Goal: Task Accomplishment & Management: Use online tool/utility

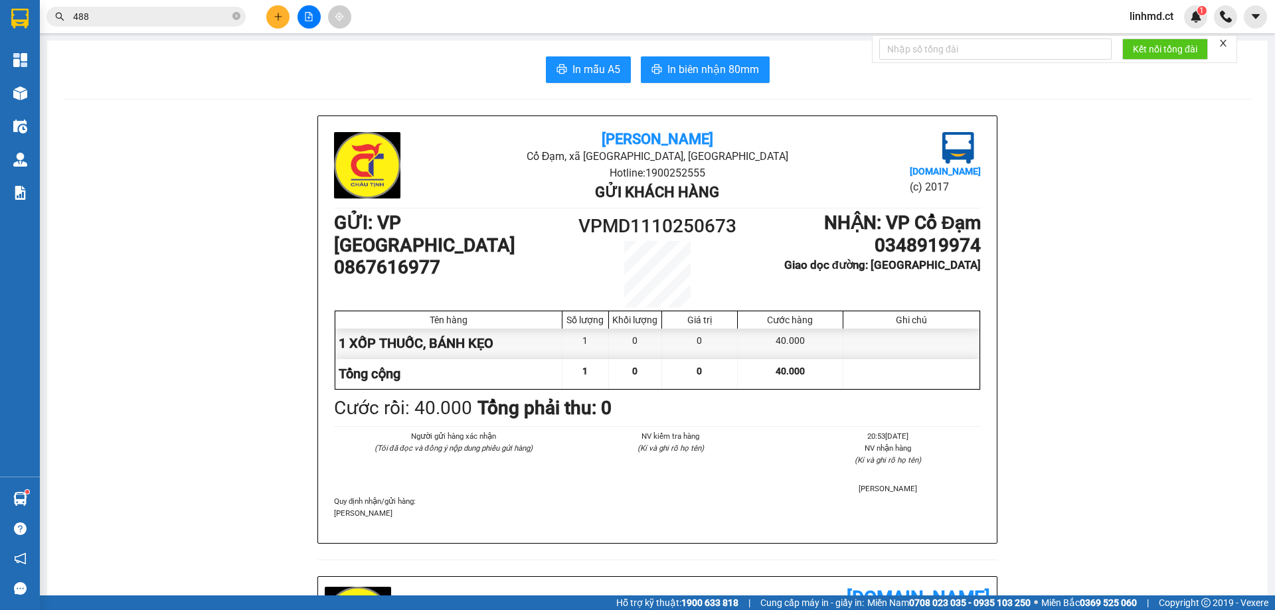
click at [209, 18] on input "488" at bounding box center [151, 16] width 157 height 15
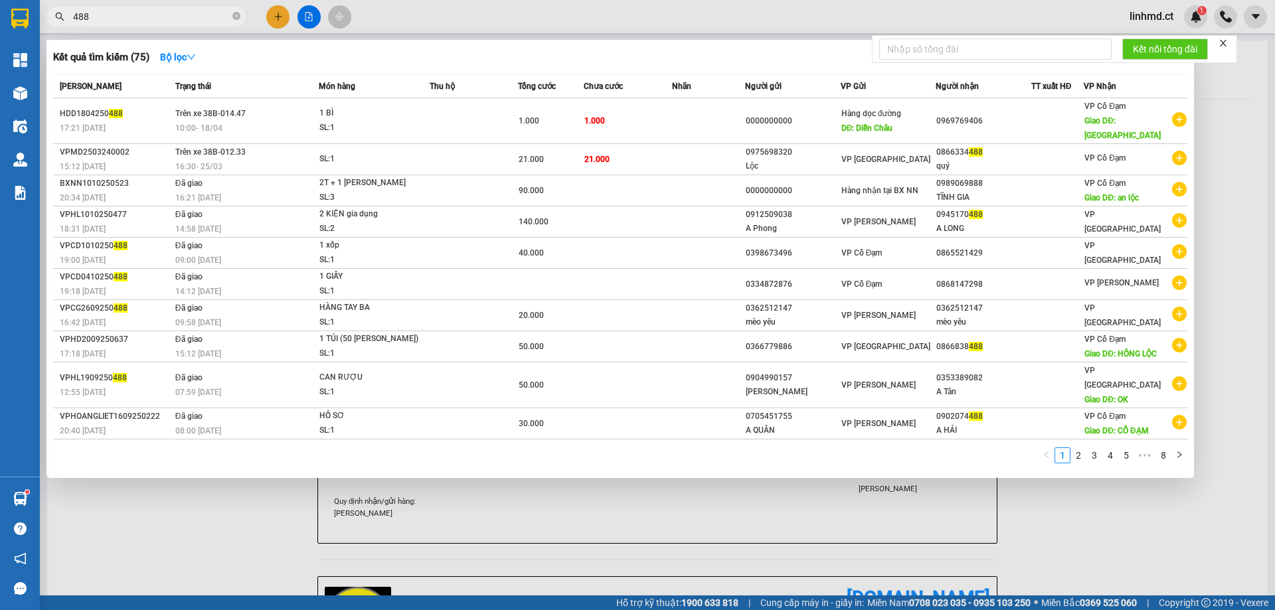
click at [209, 18] on input "488" at bounding box center [151, 16] width 157 height 15
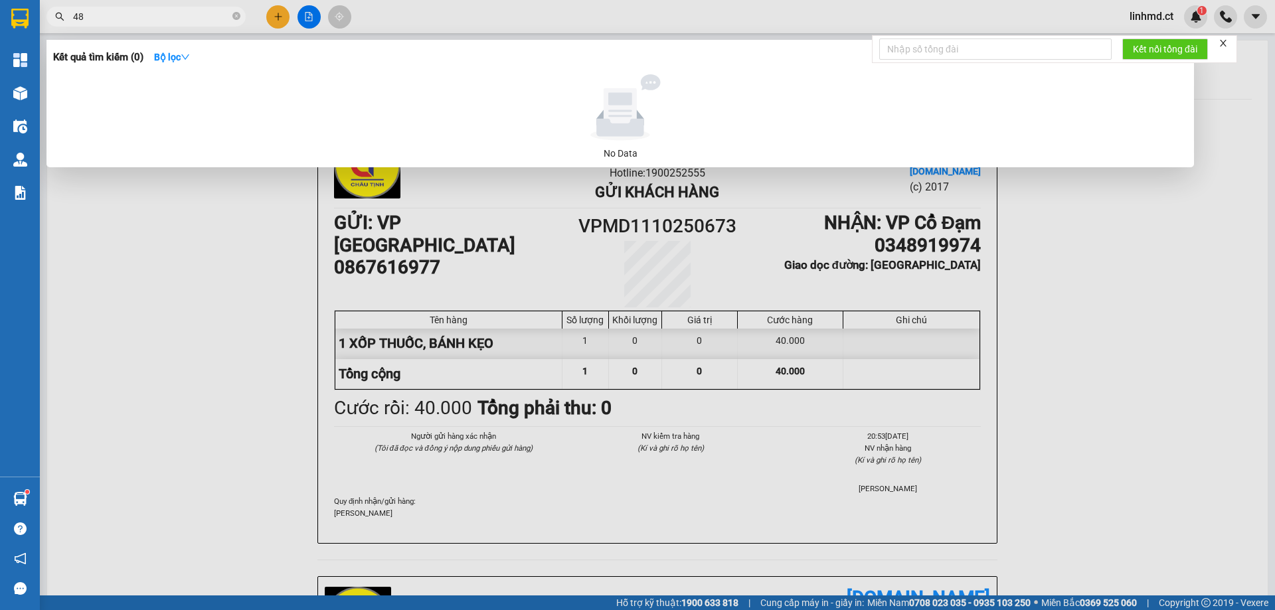
type input "4"
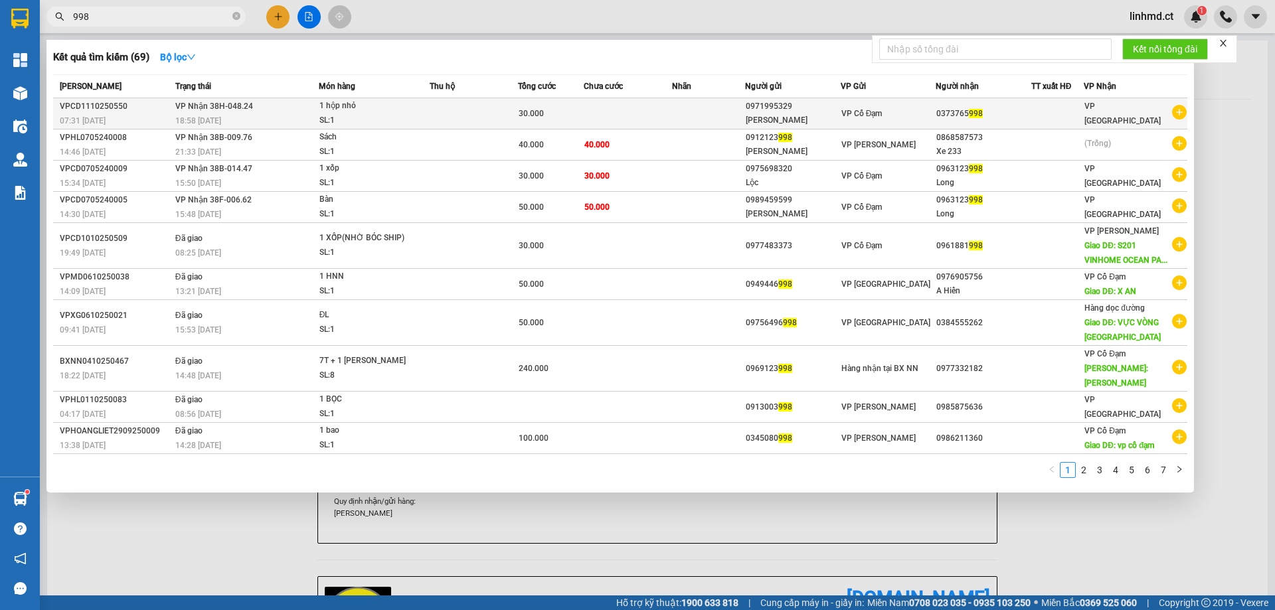
type input "998"
click at [438, 108] on td at bounding box center [474, 113] width 88 height 31
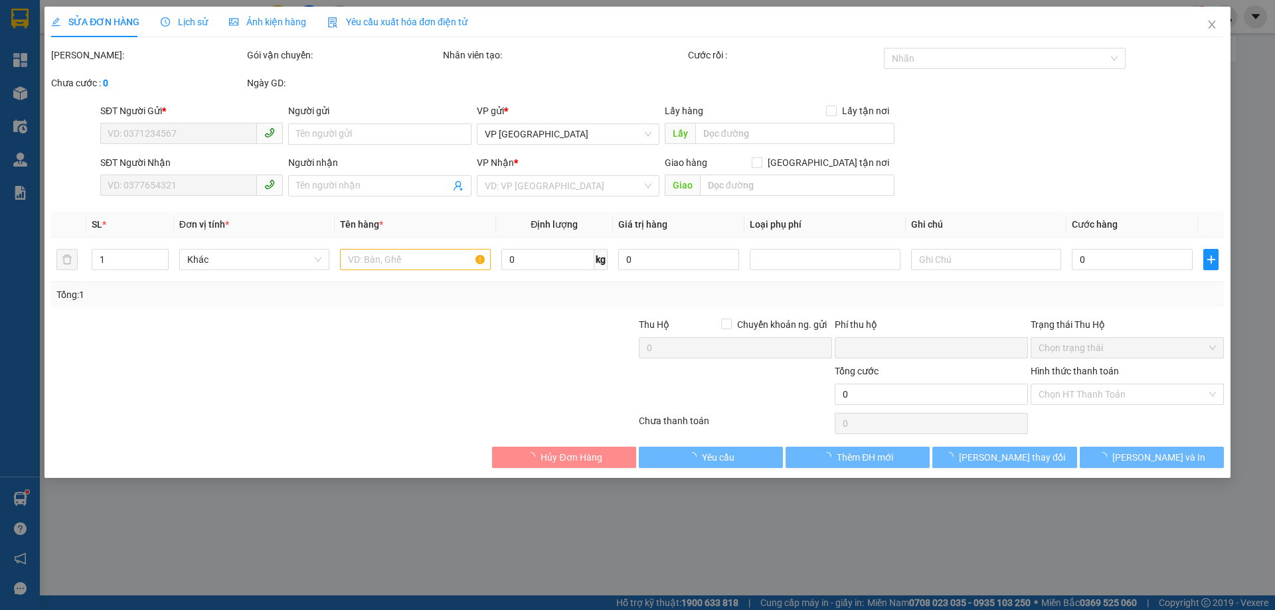
type input "0971995329"
type input "[PERSON_NAME]"
type input "0373765998"
type input "0"
type input "30.000"
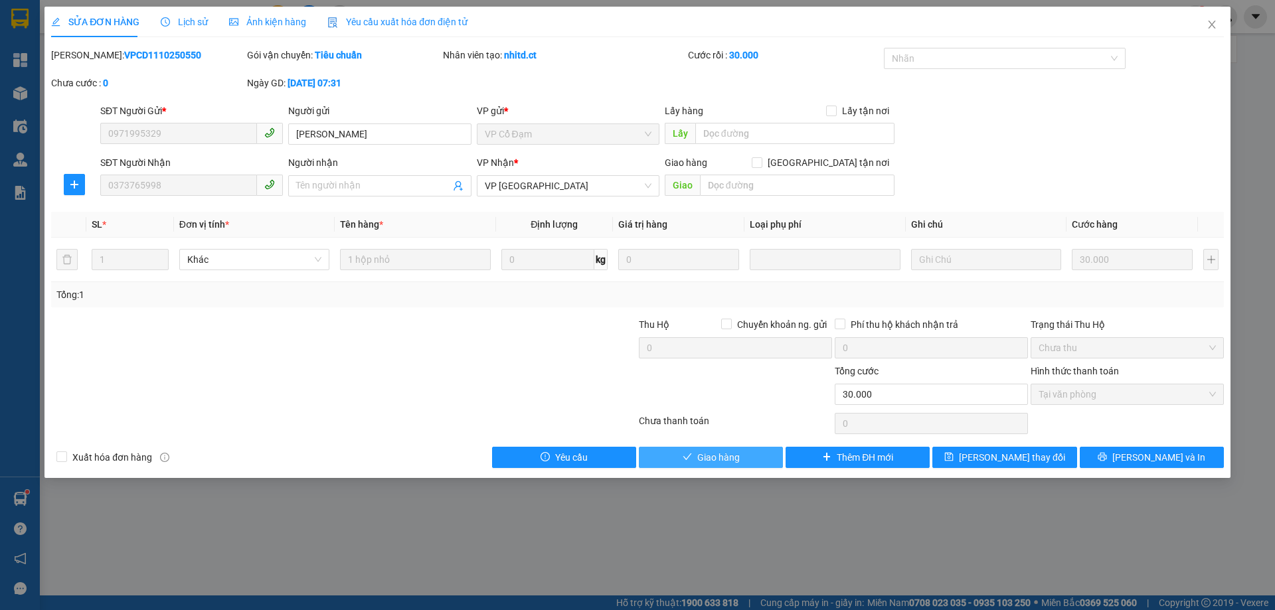
click at [716, 450] on span "Giao hàng" at bounding box center [718, 457] width 43 height 15
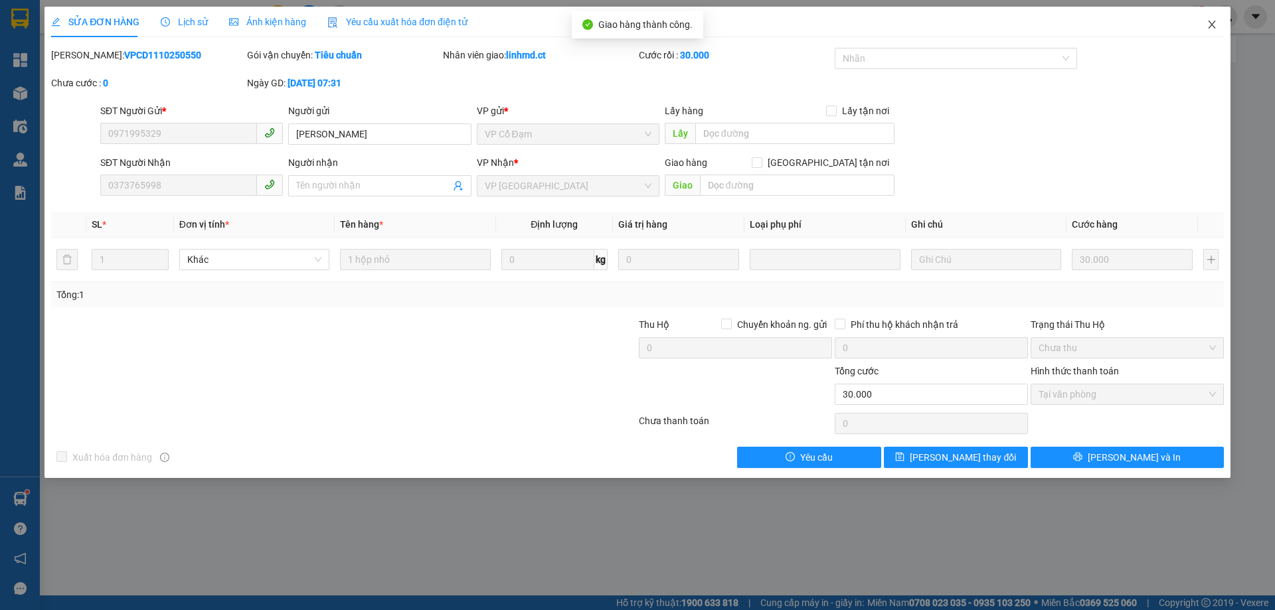
click at [1221, 25] on span "Close" at bounding box center [1212, 25] width 37 height 37
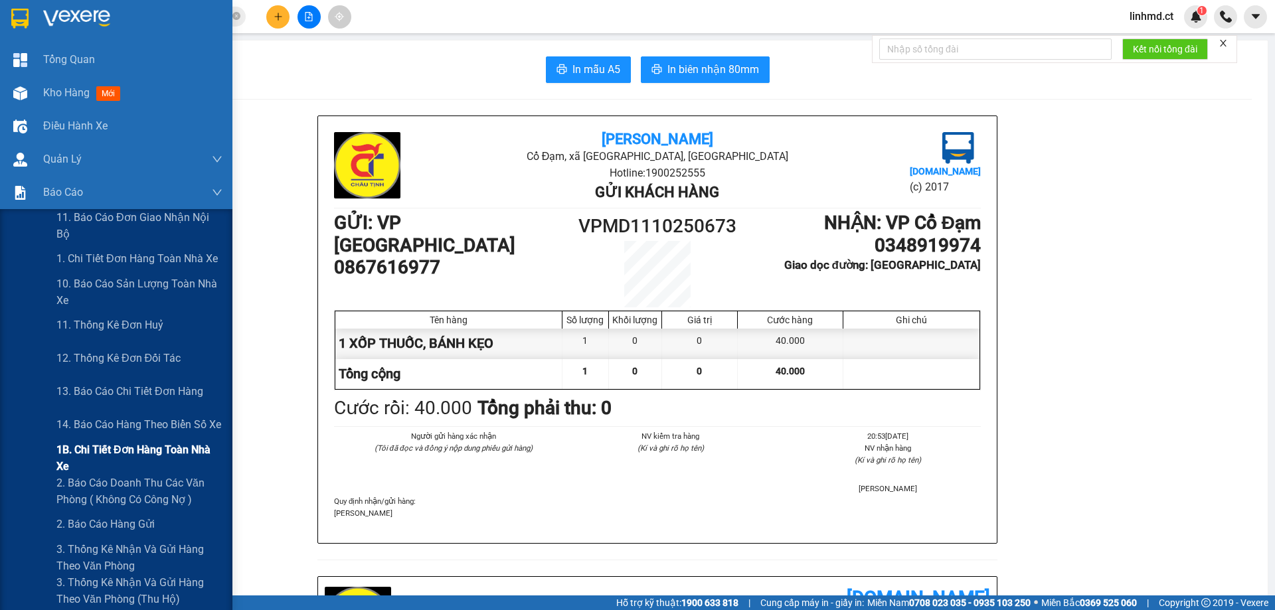
click at [133, 460] on span "1B. Chi tiết đơn hàng toàn nhà xe" at bounding box center [139, 458] width 166 height 33
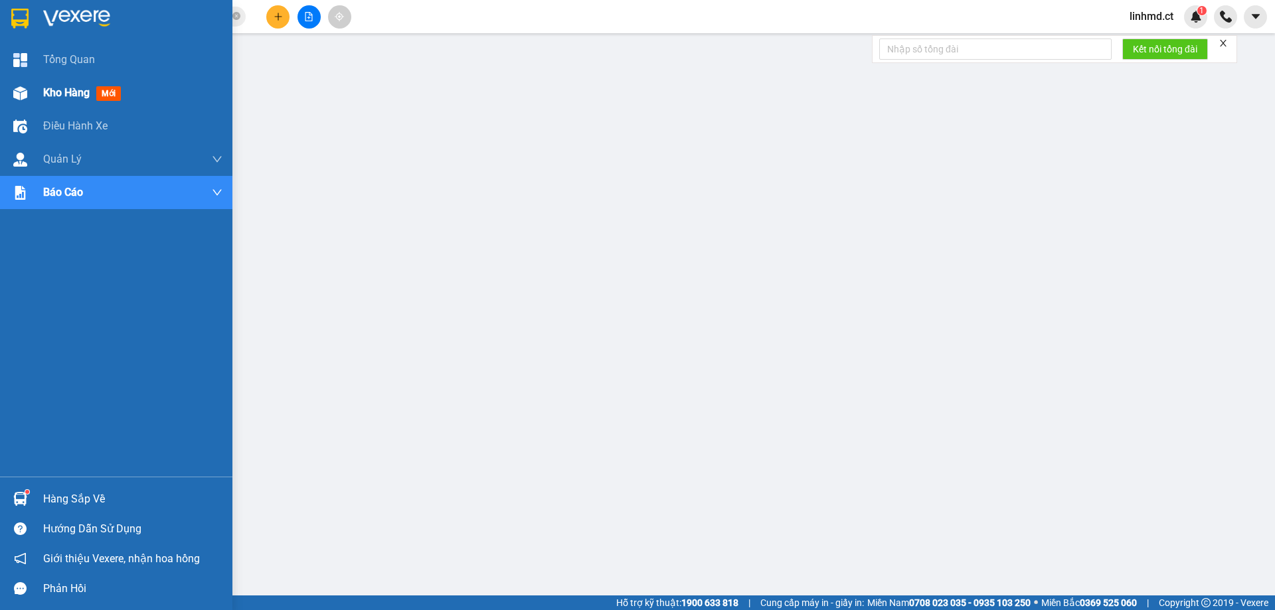
click at [27, 92] on img at bounding box center [20, 93] width 14 height 14
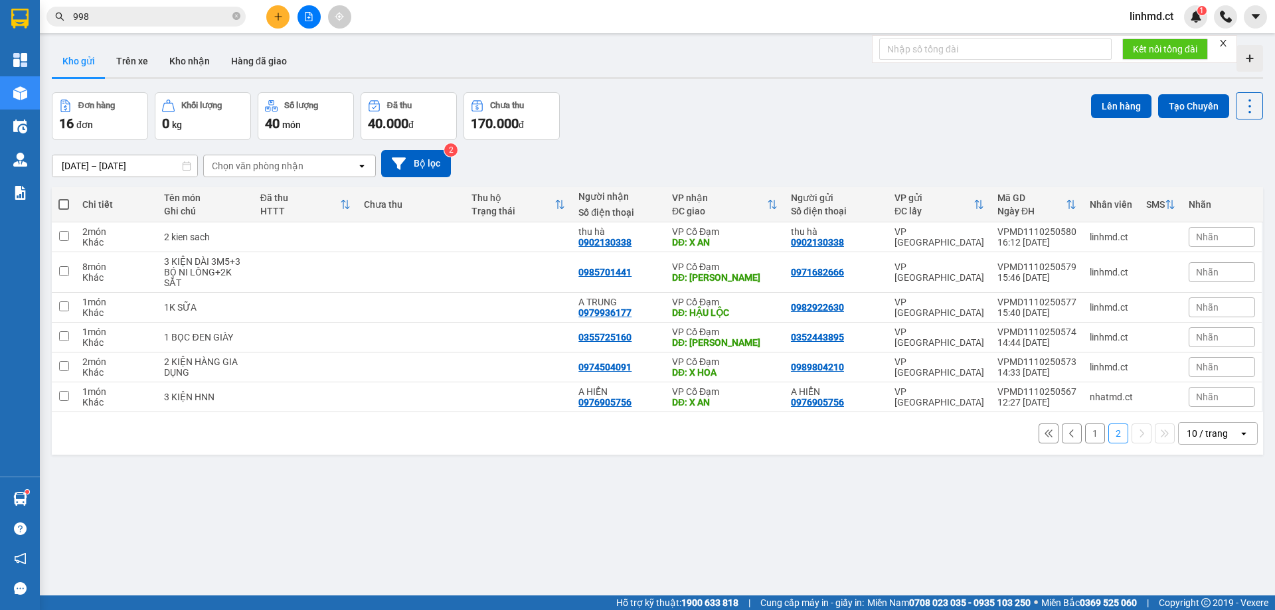
click at [1085, 430] on button "1" at bounding box center [1095, 434] width 20 height 20
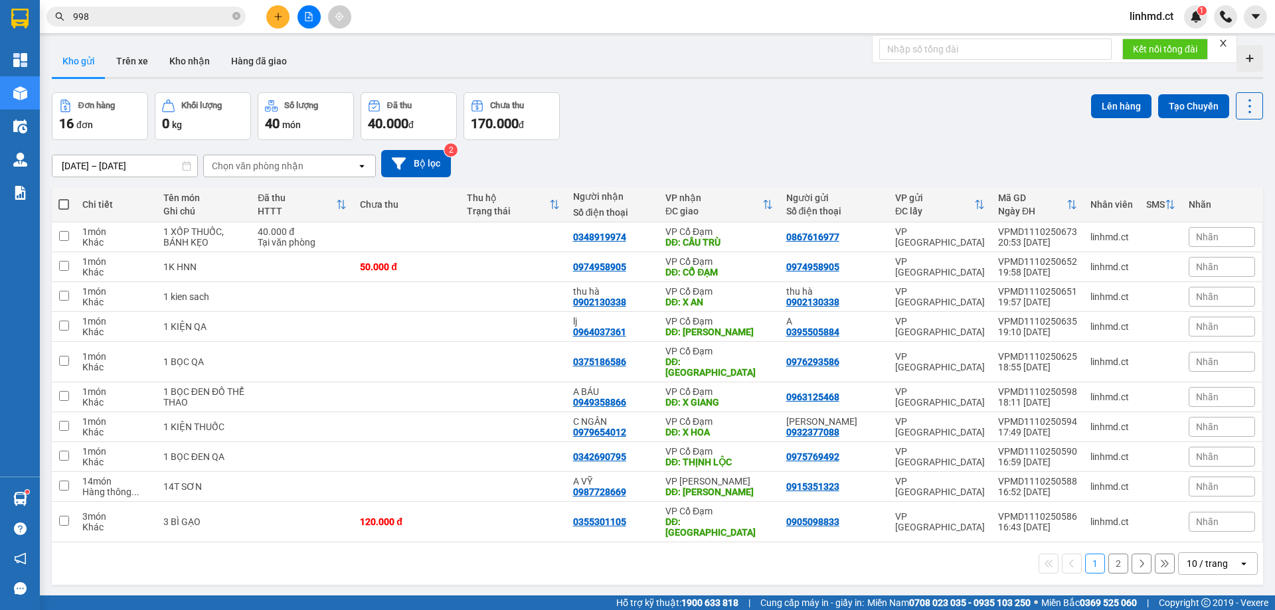
click at [1109, 554] on button "2" at bounding box center [1119, 564] width 20 height 20
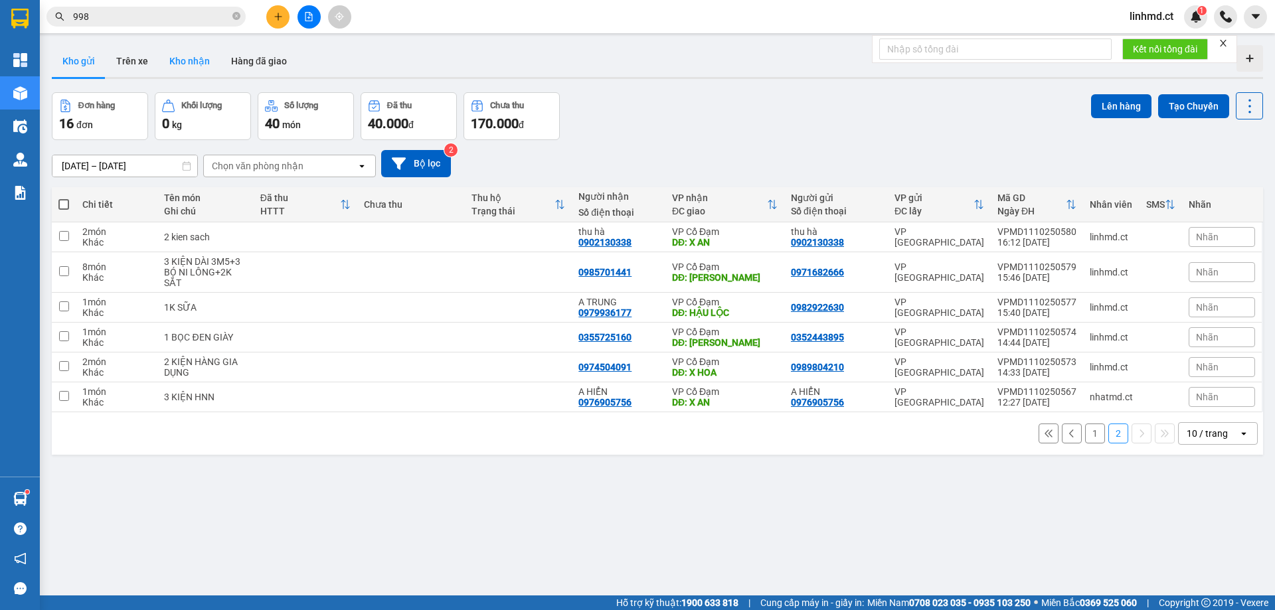
click at [187, 60] on button "Kho nhận" at bounding box center [190, 61] width 62 height 32
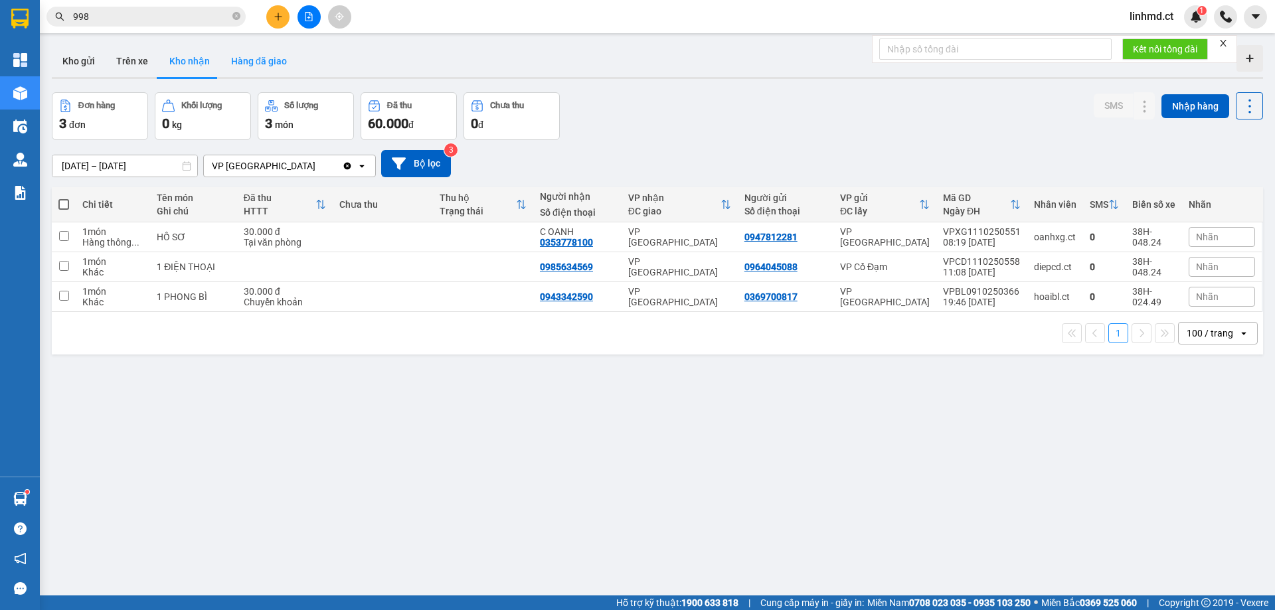
click at [244, 71] on button "Hàng đã giao" at bounding box center [259, 61] width 77 height 32
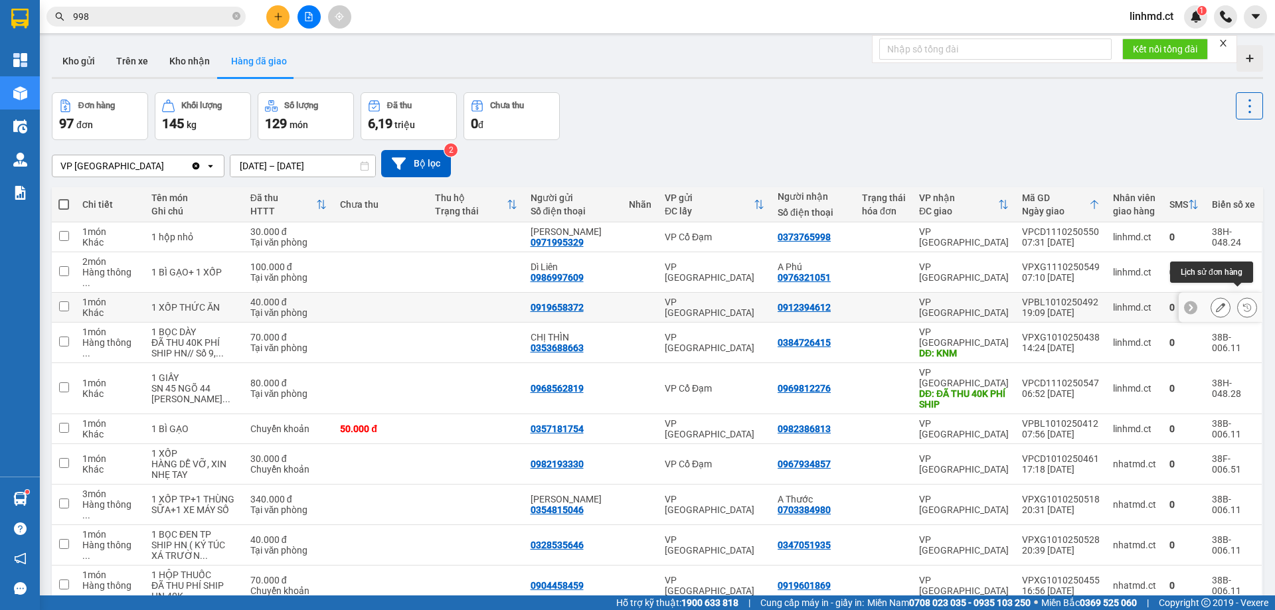
click at [1244, 300] on button at bounding box center [1247, 307] width 19 height 23
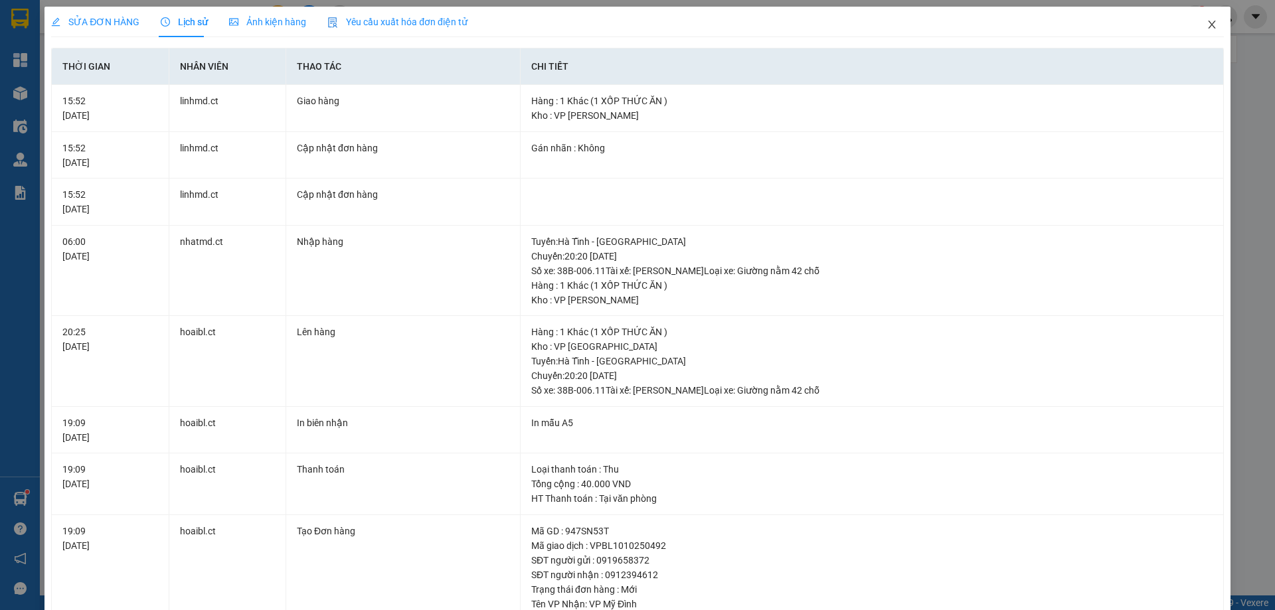
click at [1197, 31] on span "Close" at bounding box center [1212, 25] width 37 height 37
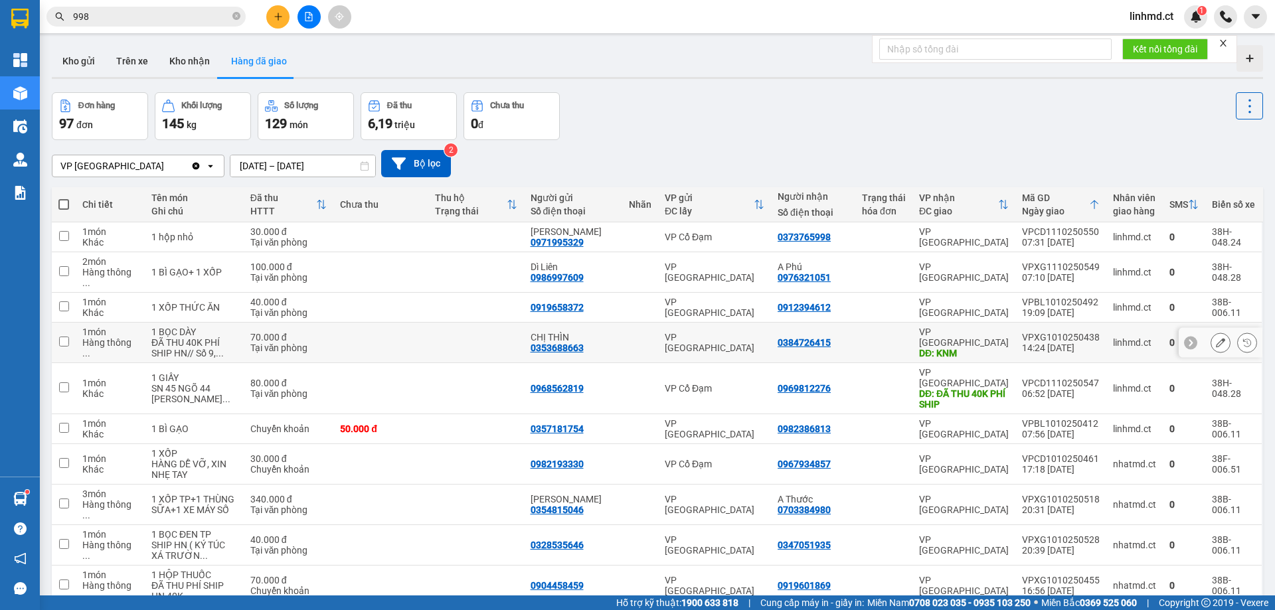
scroll to position [61, 0]
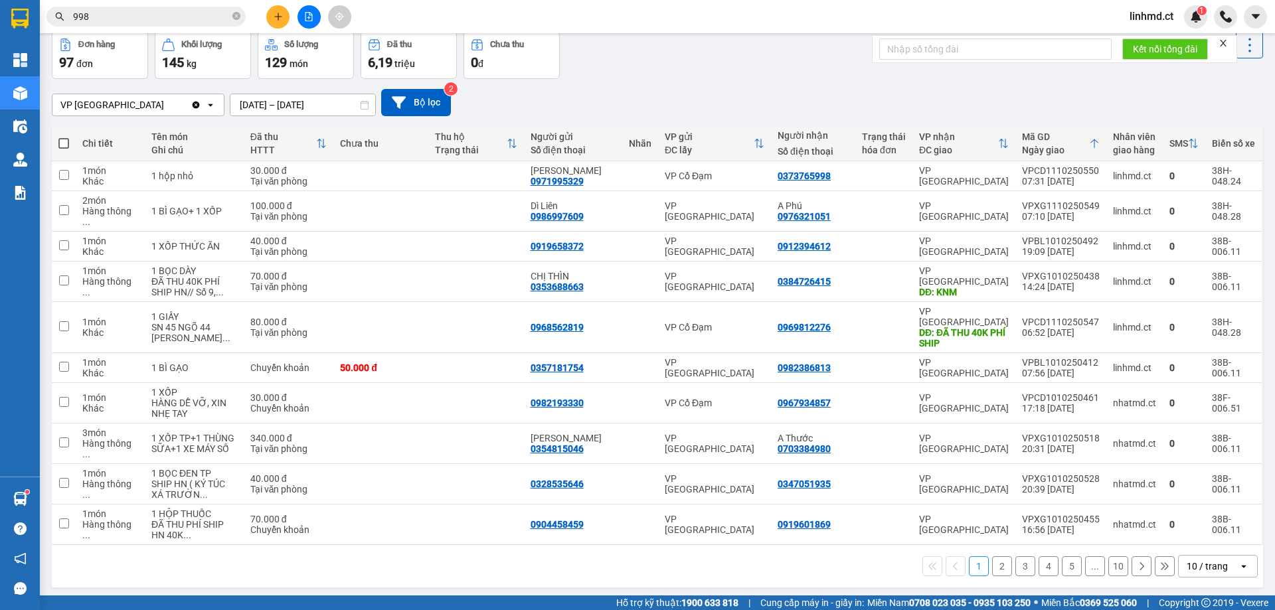
click at [992, 557] on button "2" at bounding box center [1002, 567] width 20 height 20
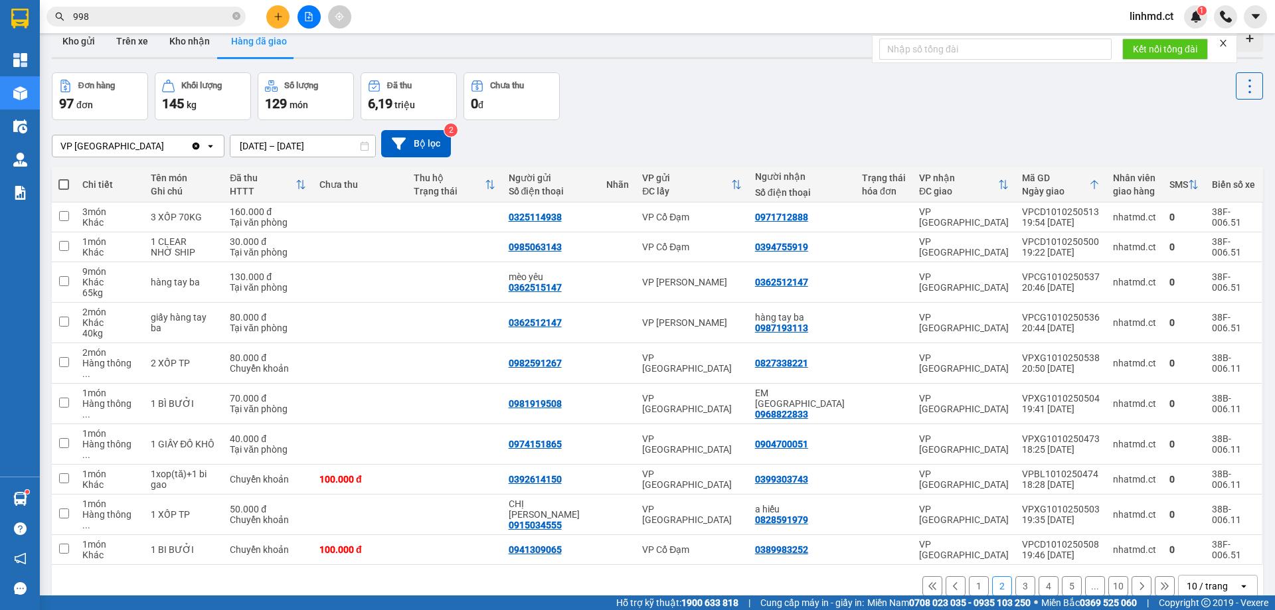
scroll to position [0, 0]
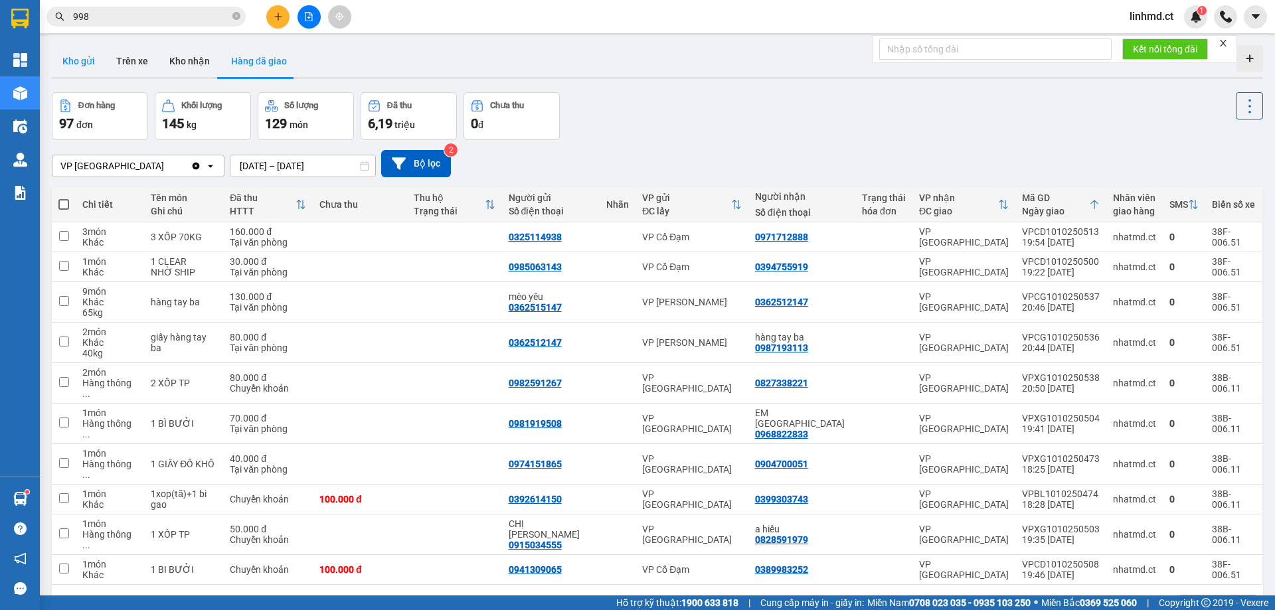
click at [92, 69] on button "Kho gửi" at bounding box center [79, 61] width 54 height 32
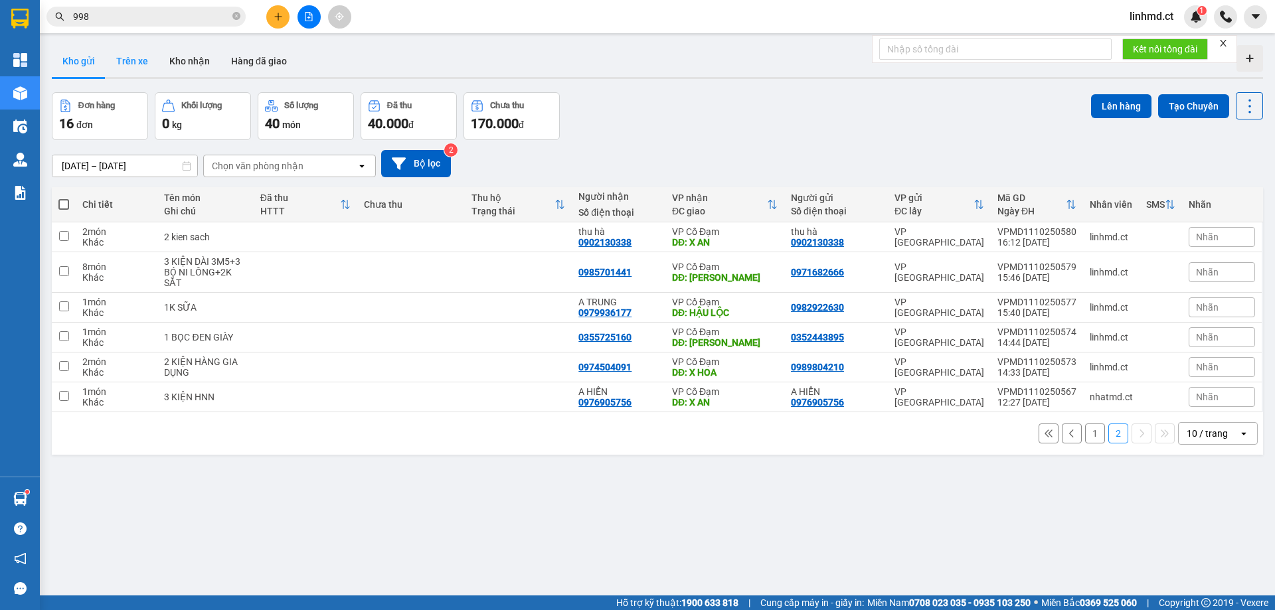
click at [136, 56] on button "Trên xe" at bounding box center [132, 61] width 53 height 32
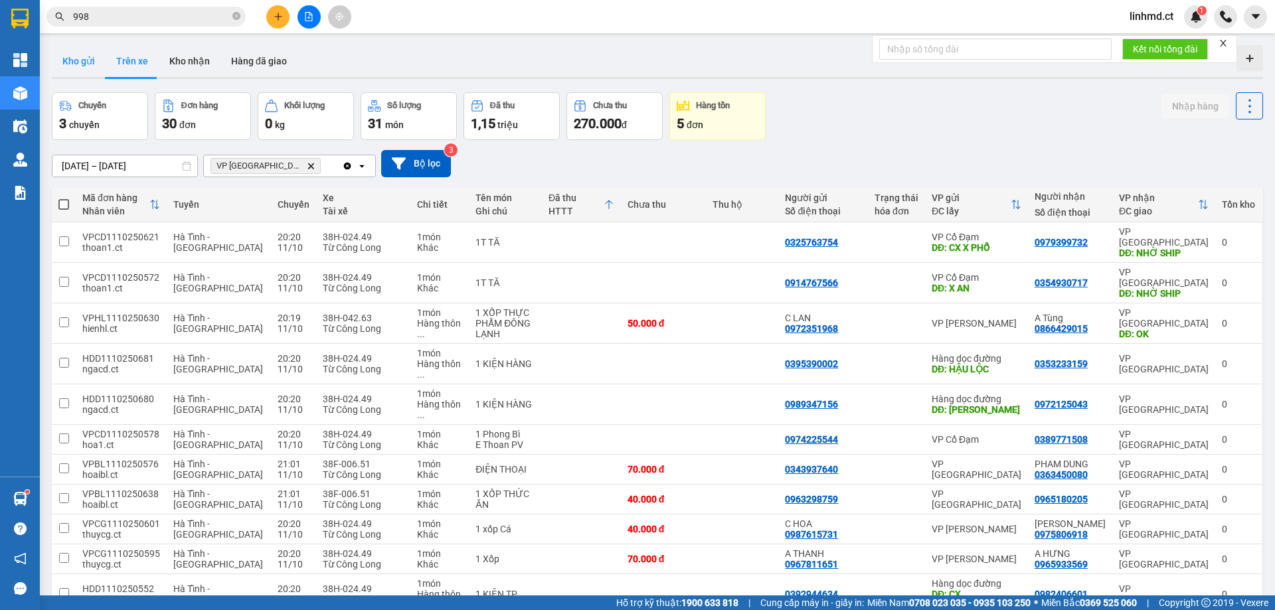
click at [77, 68] on button "Kho gửi" at bounding box center [79, 61] width 54 height 32
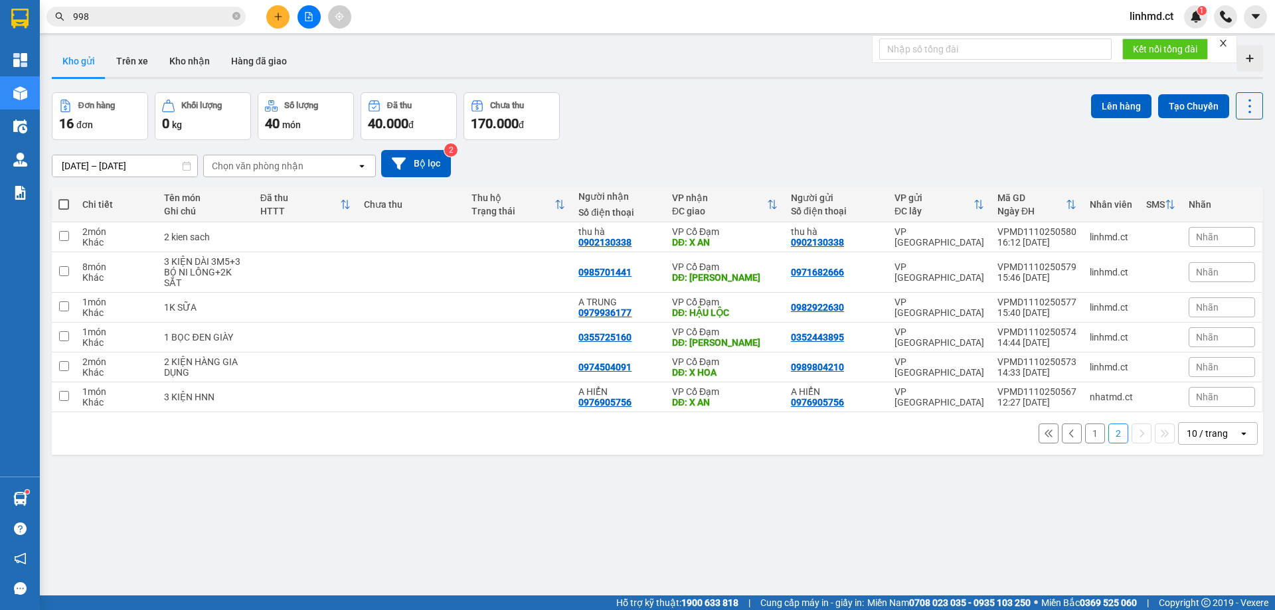
click at [62, 202] on span at bounding box center [63, 204] width 11 height 11
click at [64, 198] on input "checkbox" at bounding box center [64, 198] width 0 height 0
checkbox input "true"
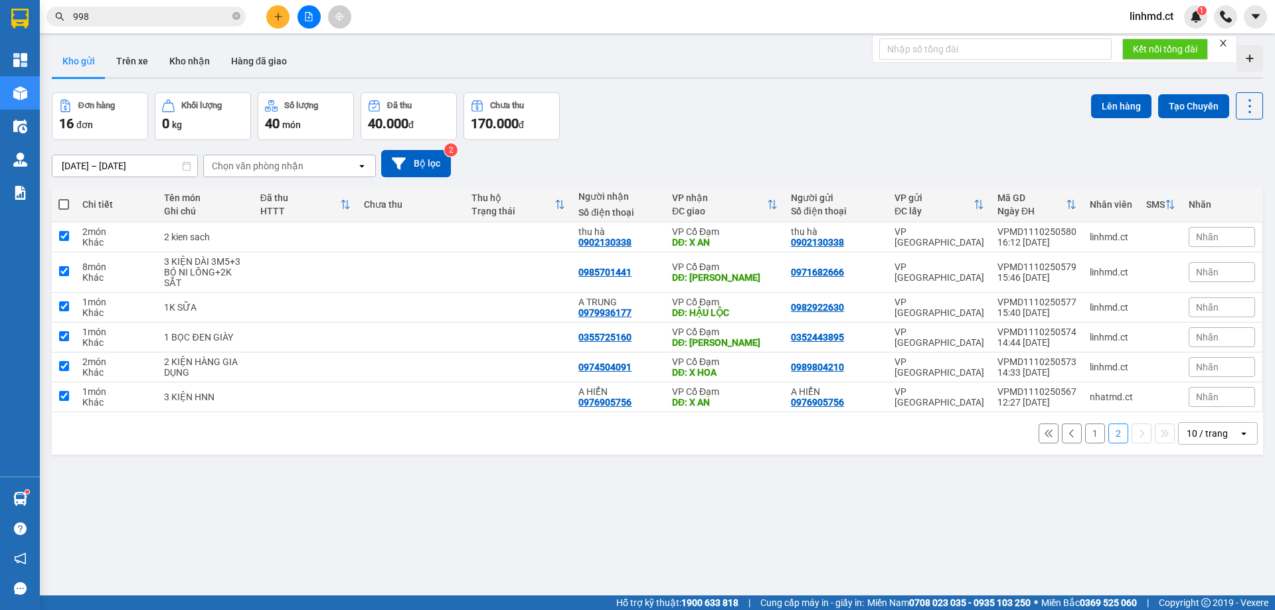
checkbox input "true"
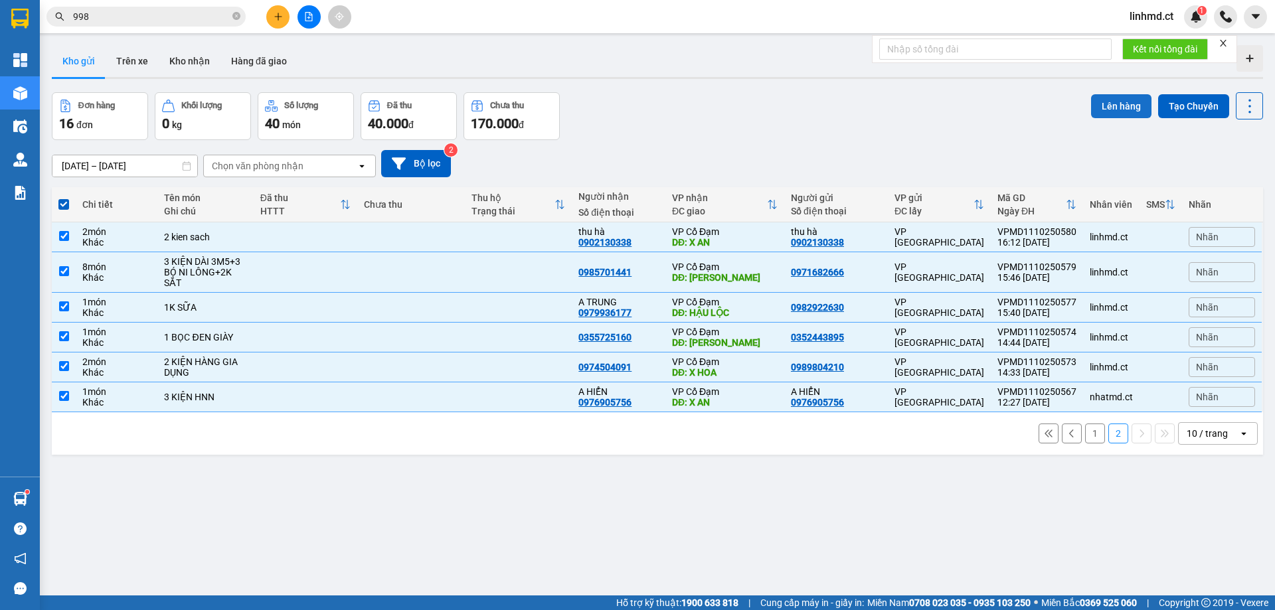
click at [1105, 108] on button "Lên hàng" at bounding box center [1121, 106] width 60 height 24
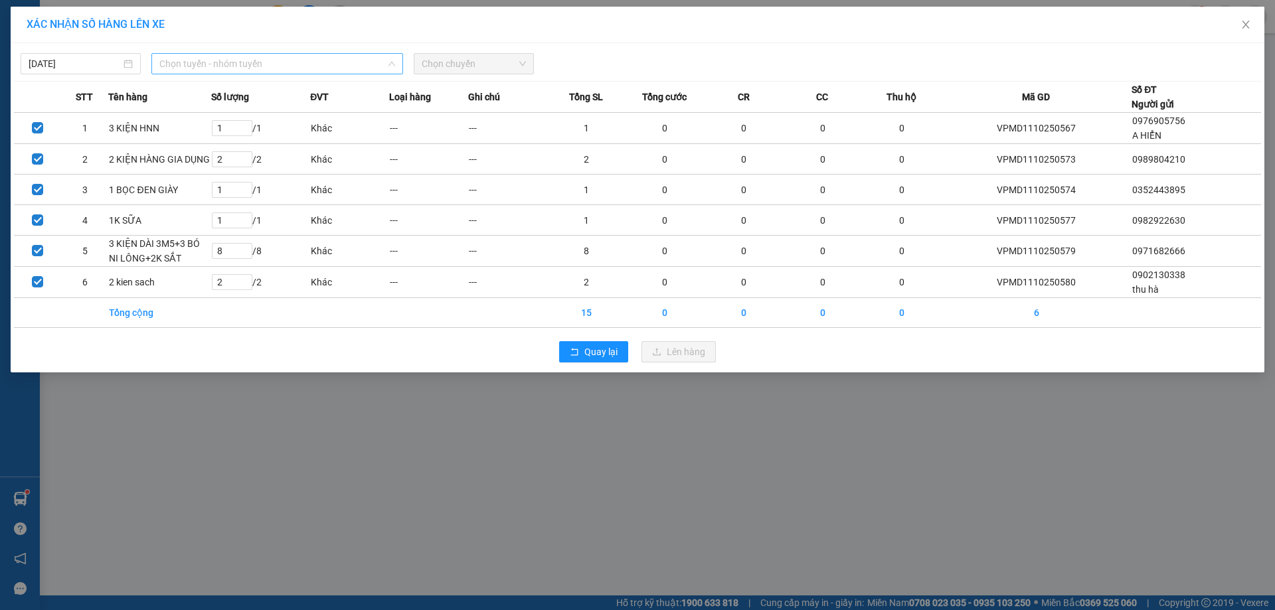
click at [216, 66] on span "Chọn tuyến - nhóm tuyến" at bounding box center [277, 64] width 236 height 20
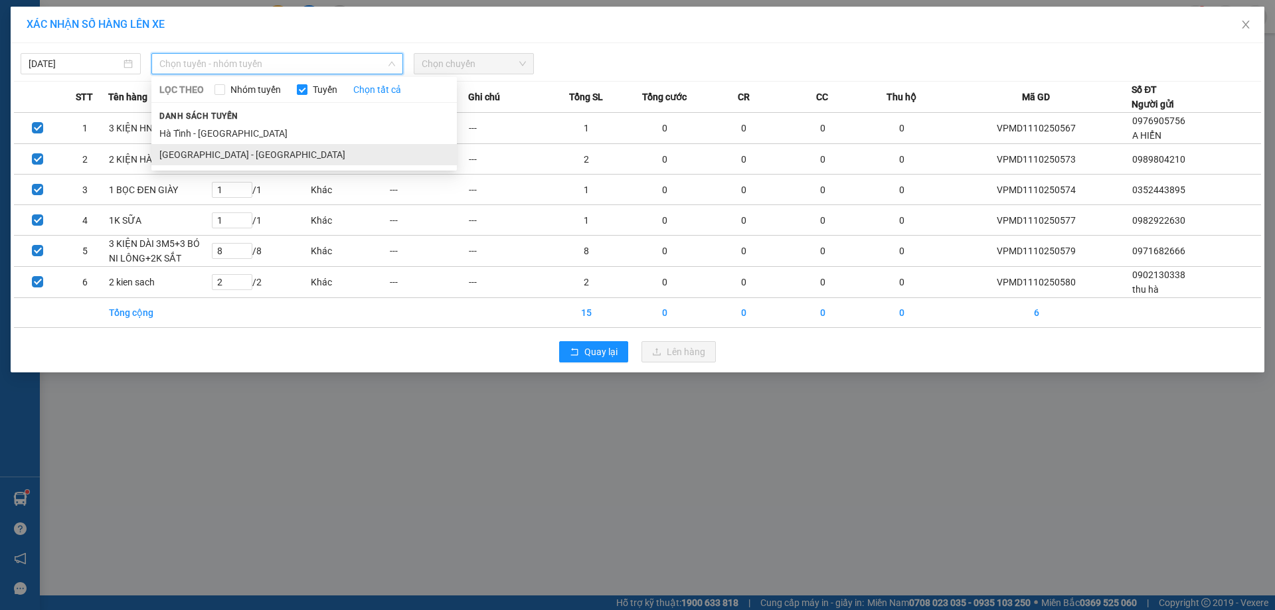
click at [230, 153] on li "[GEOGRAPHIC_DATA] - [GEOGRAPHIC_DATA]" at bounding box center [304, 154] width 306 height 21
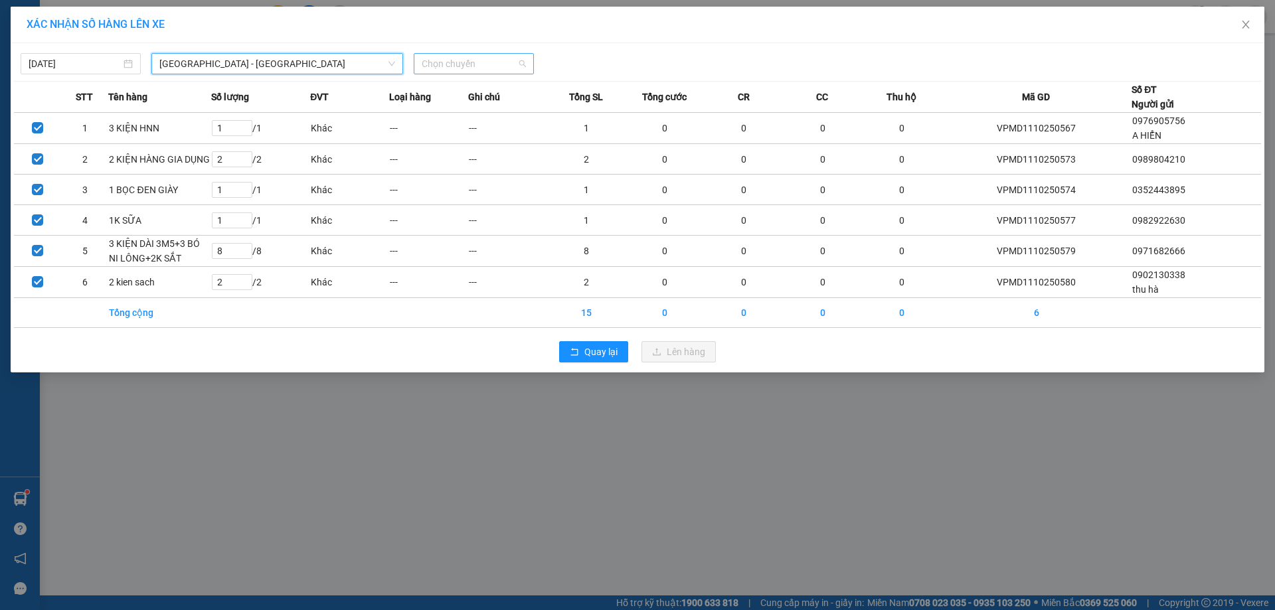
click at [436, 70] on span "Chọn chuyến" at bounding box center [474, 64] width 104 height 20
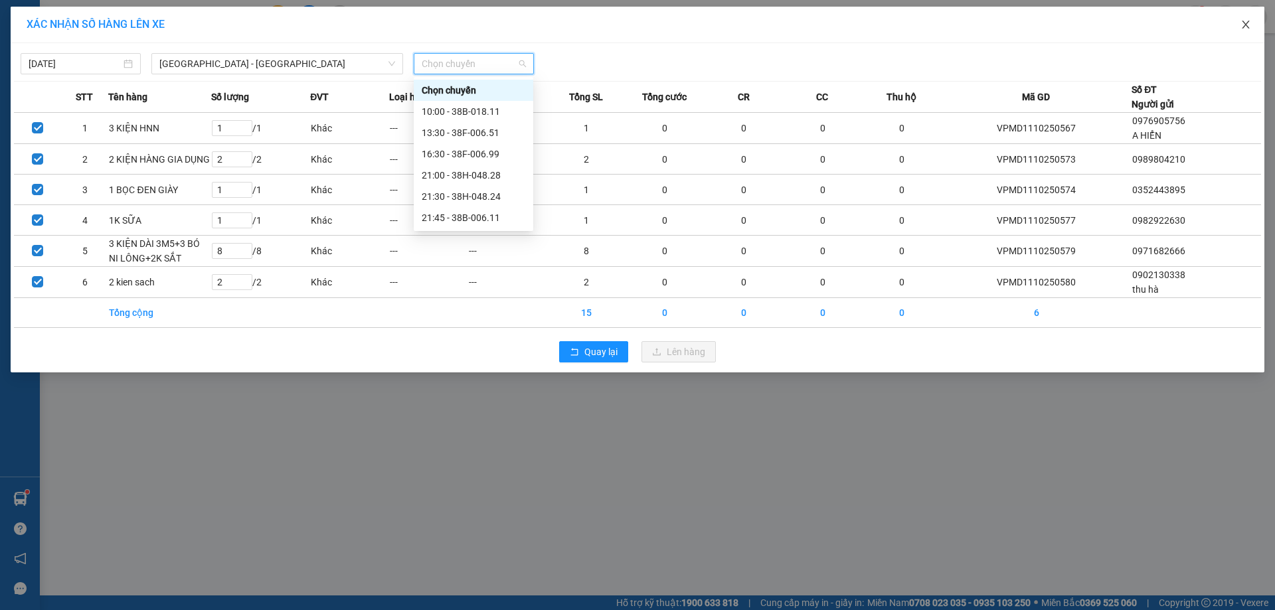
click at [1243, 23] on icon "close" at bounding box center [1246, 24] width 11 height 11
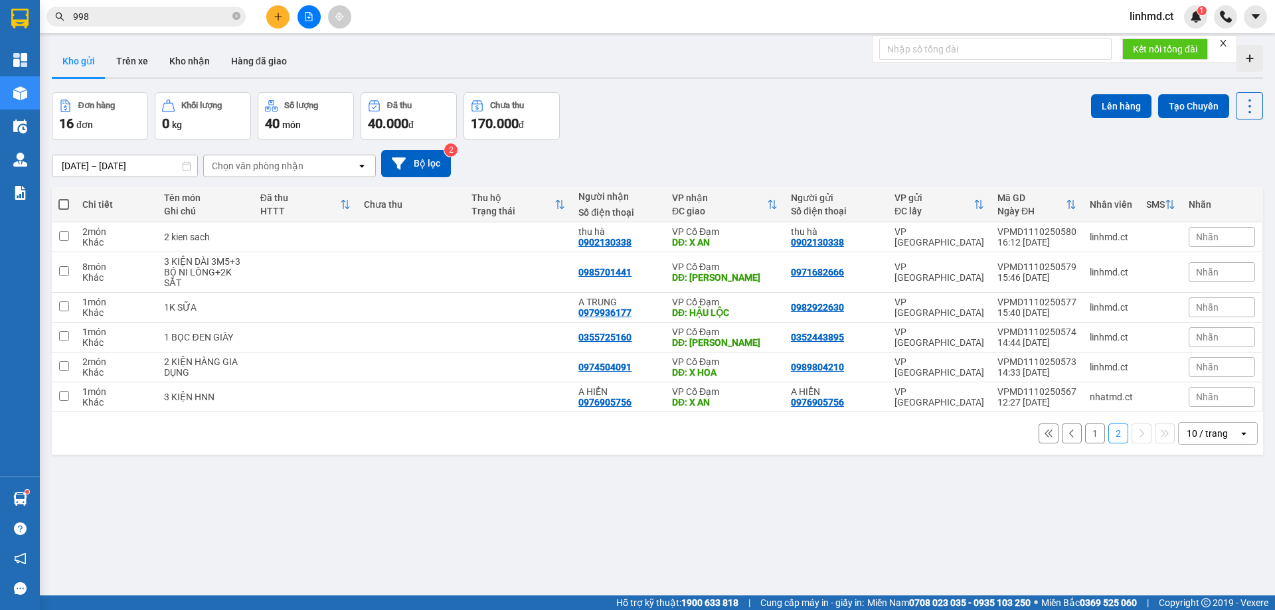
click at [61, 201] on span at bounding box center [63, 204] width 11 height 11
click at [64, 198] on input "checkbox" at bounding box center [64, 198] width 0 height 0
checkbox input "true"
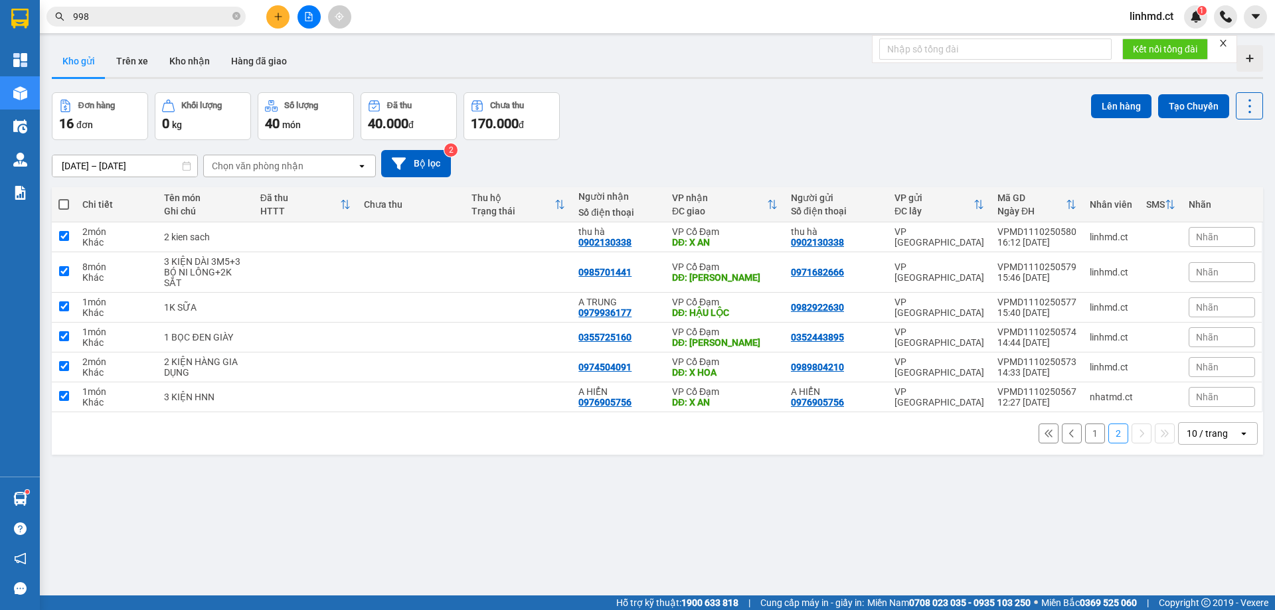
checkbox input "true"
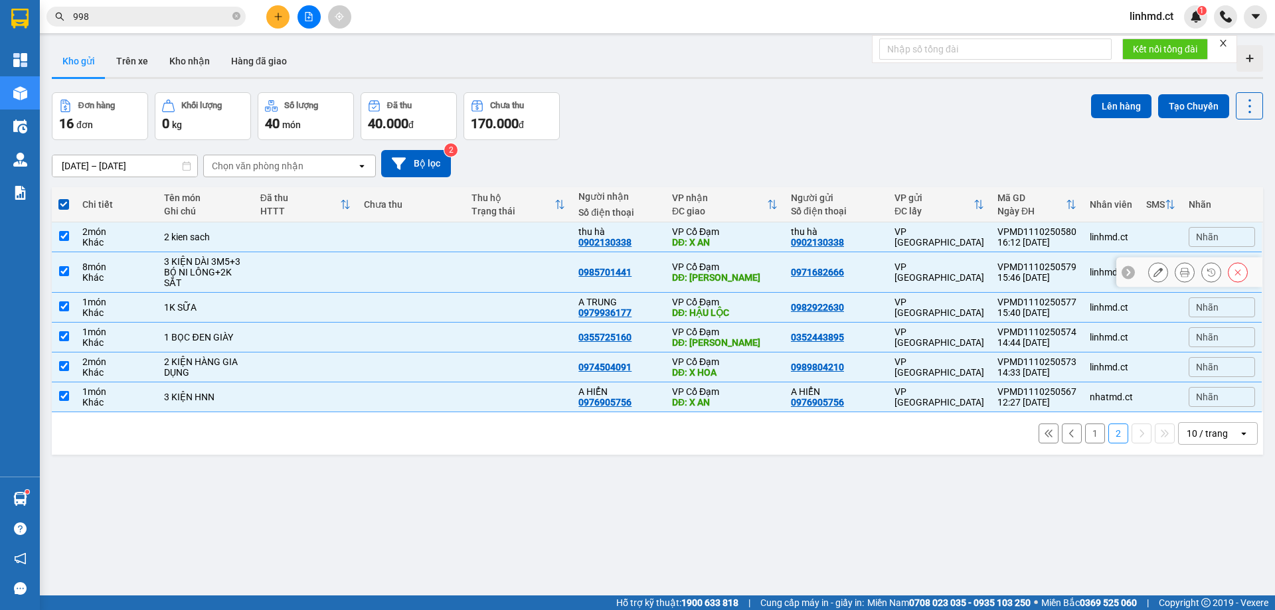
click at [65, 274] on input "checkbox" at bounding box center [64, 271] width 10 height 10
checkbox input "false"
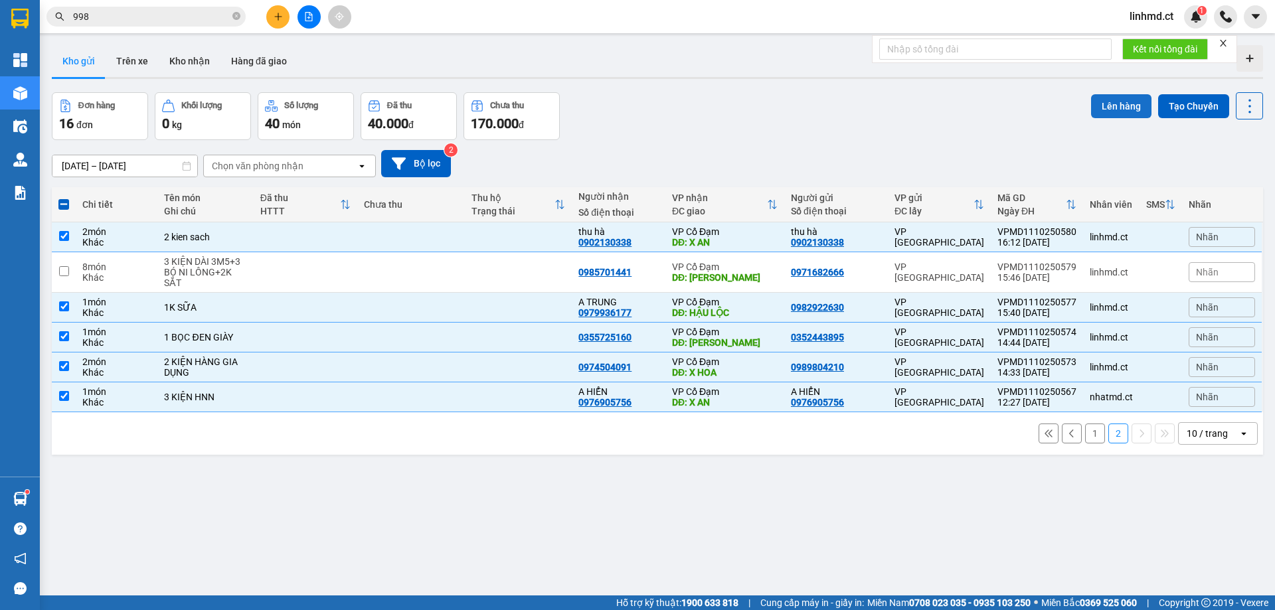
click at [1099, 102] on button "Lên hàng" at bounding box center [1121, 106] width 60 height 24
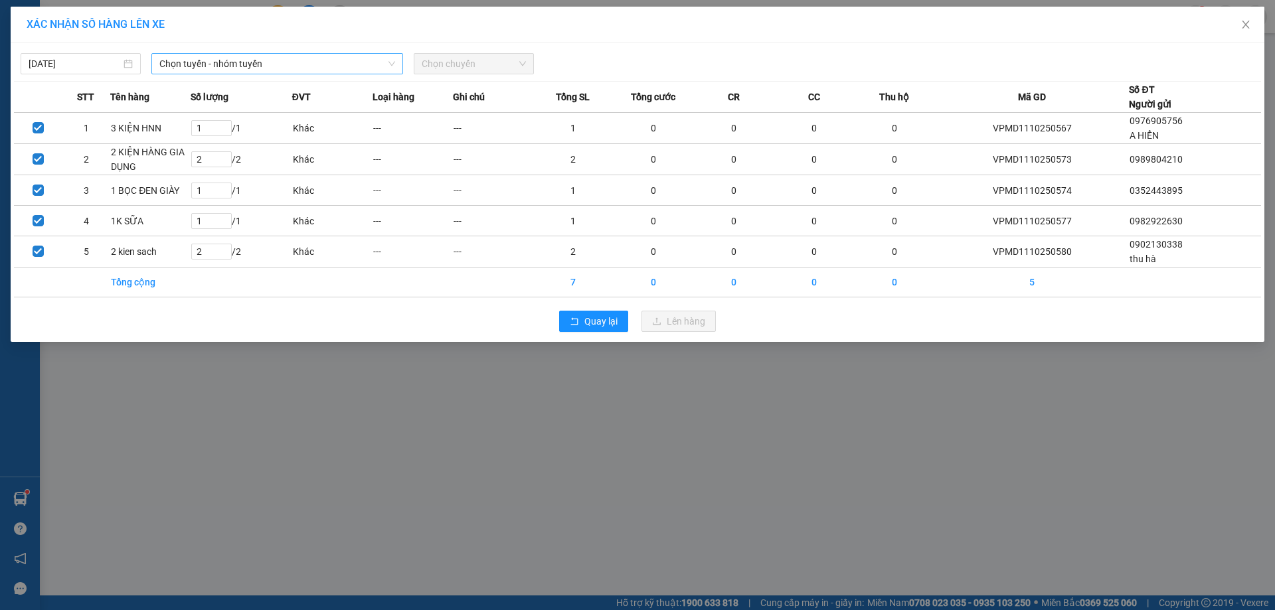
click at [355, 65] on span "Chọn tuyến - nhóm tuyến" at bounding box center [277, 64] width 236 height 20
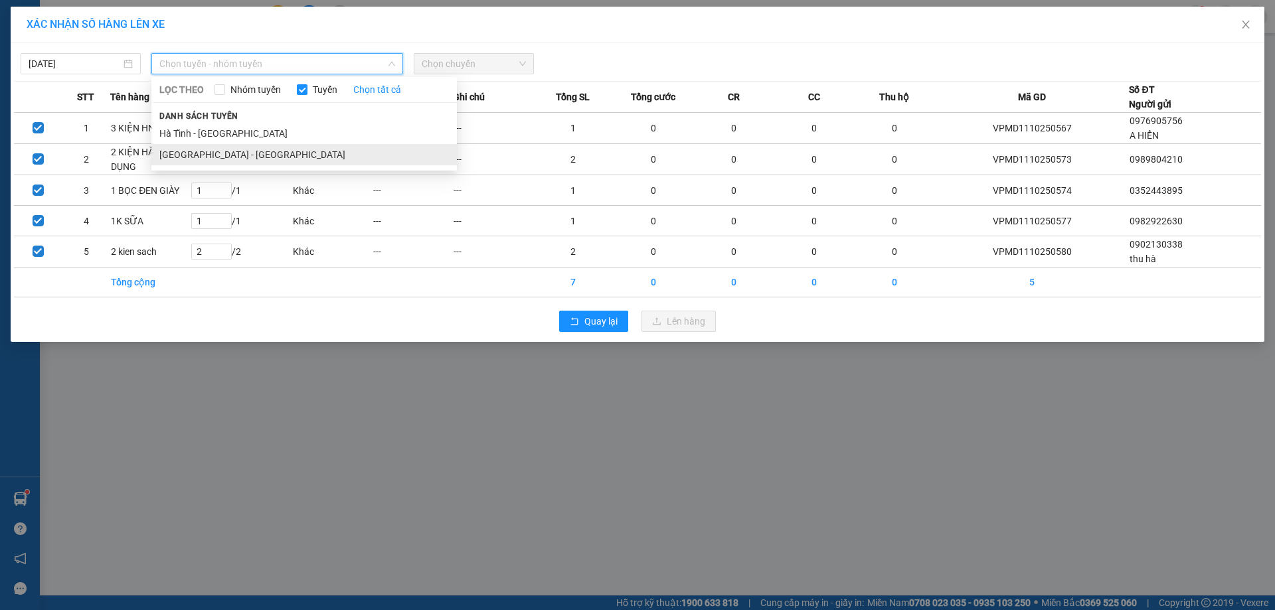
click at [336, 148] on li "[GEOGRAPHIC_DATA] - [GEOGRAPHIC_DATA]" at bounding box center [304, 154] width 306 height 21
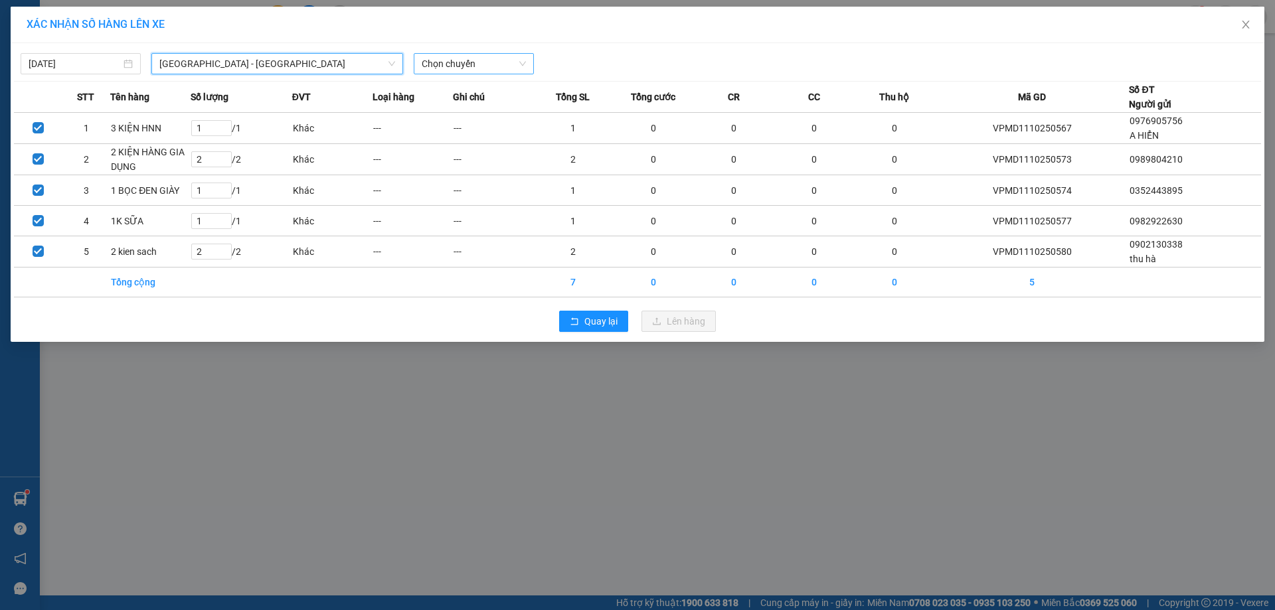
click at [480, 64] on span "Chọn chuyến" at bounding box center [474, 64] width 104 height 20
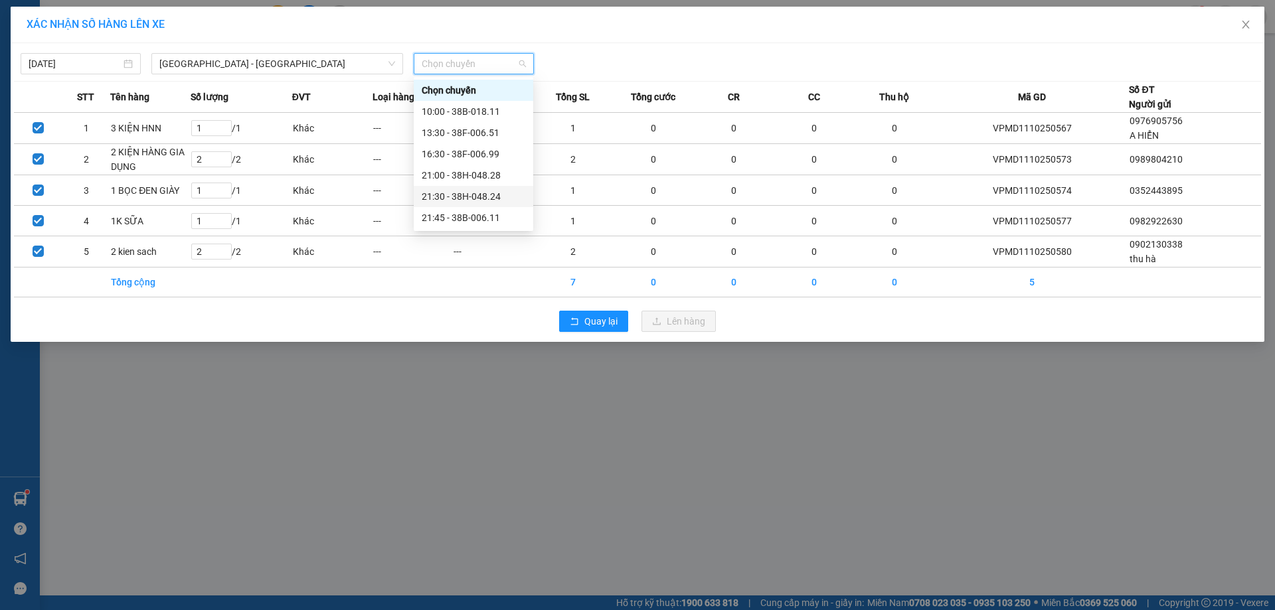
click at [465, 205] on div "21:30 - 38H-048.24" at bounding box center [474, 196] width 120 height 21
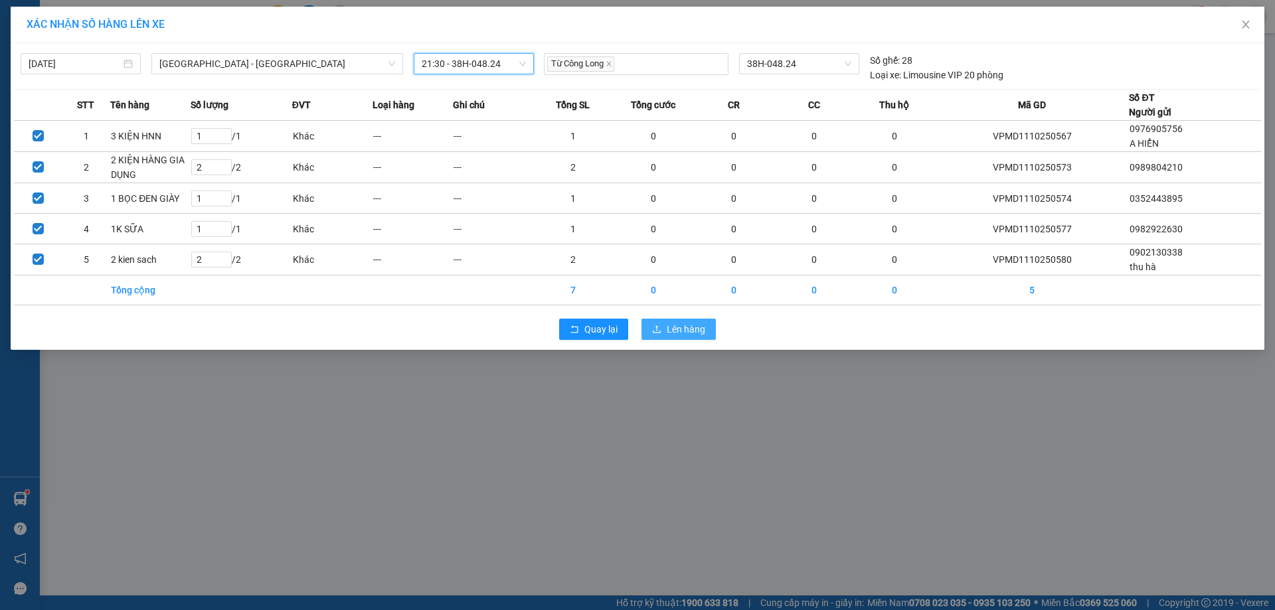
click at [660, 336] on button "Lên hàng" at bounding box center [679, 329] width 74 height 21
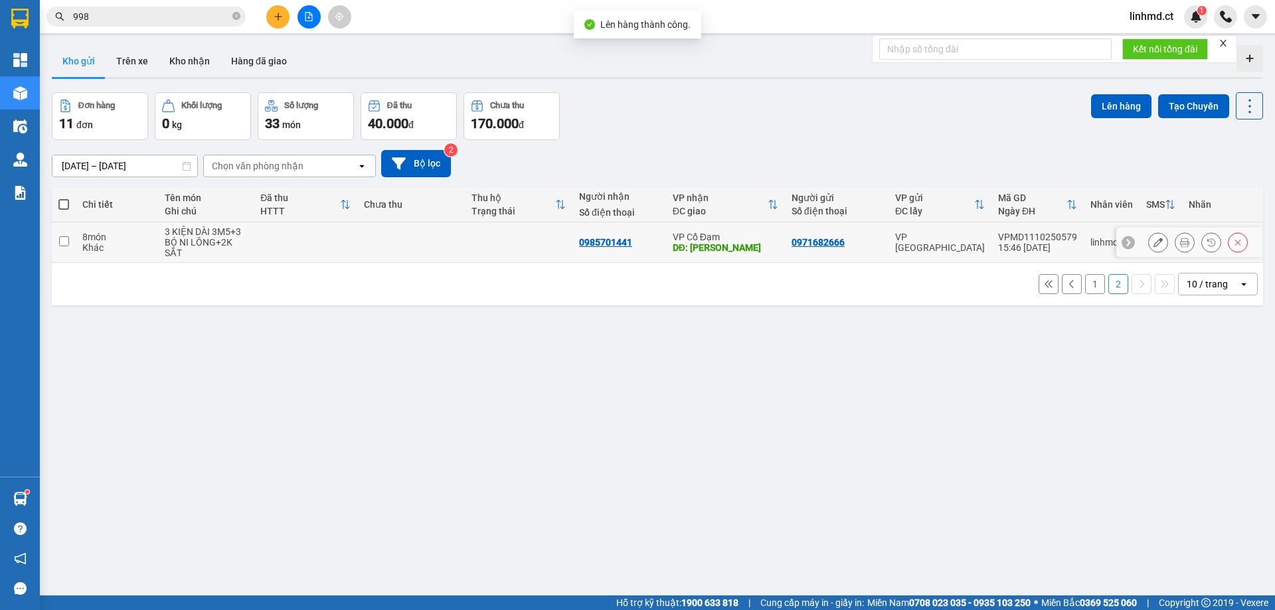
click at [62, 247] on td at bounding box center [64, 243] width 24 height 41
checkbox input "true"
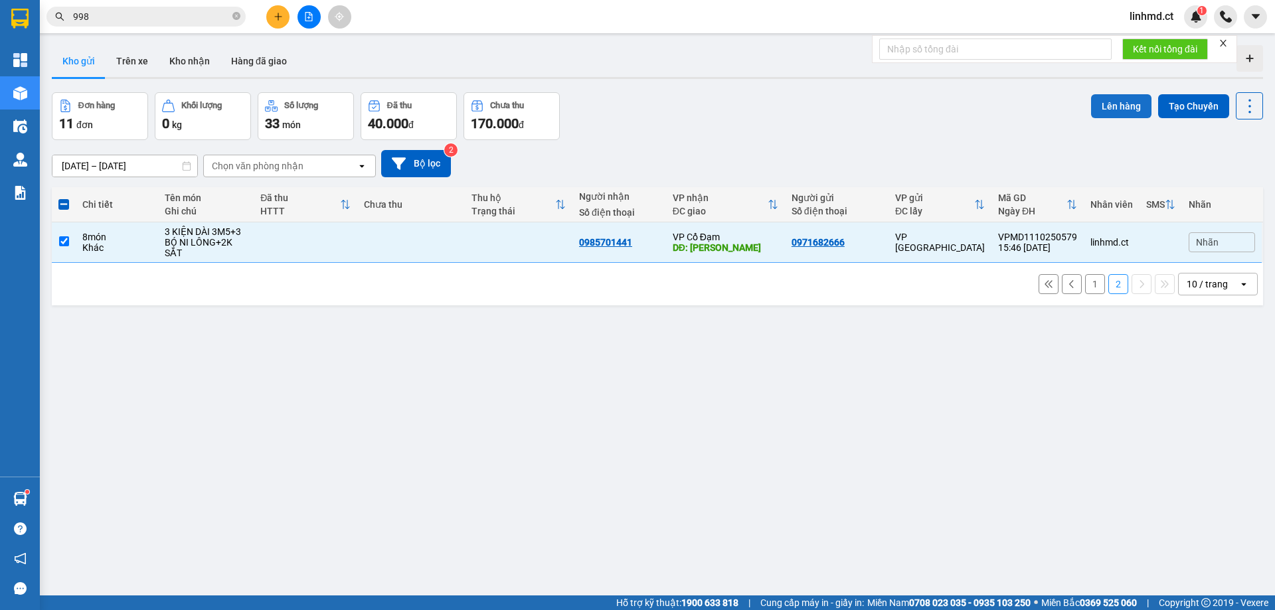
click at [1103, 114] on button "Lên hàng" at bounding box center [1121, 106] width 60 height 24
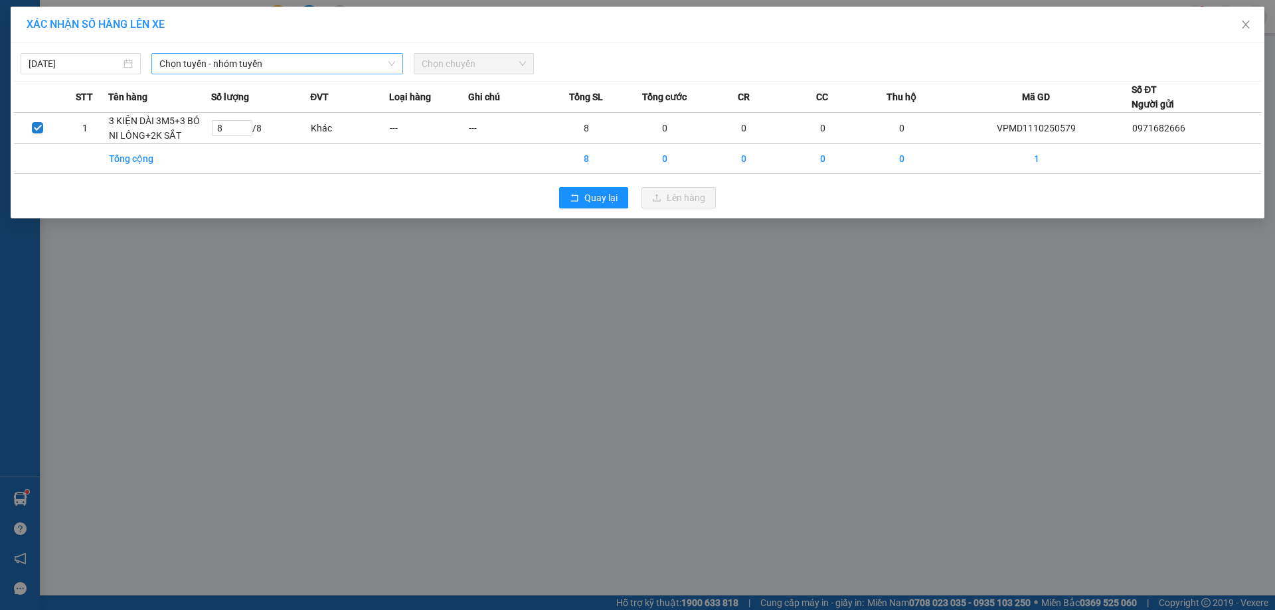
click at [356, 68] on span "Chọn tuyến - nhóm tuyến" at bounding box center [277, 64] width 236 height 20
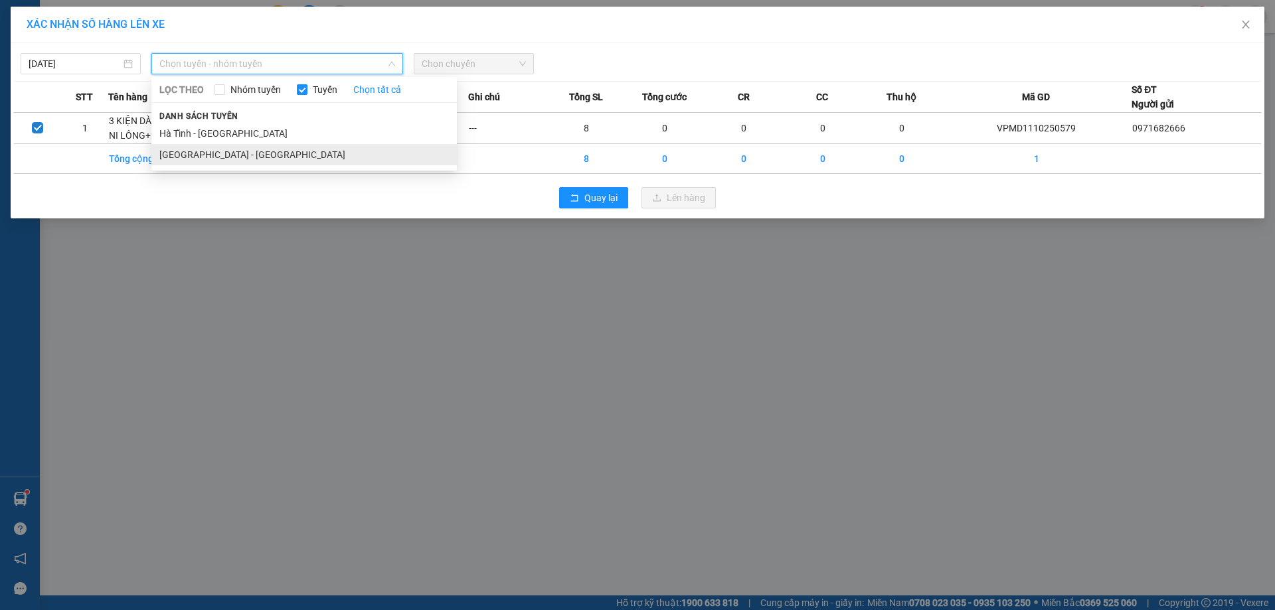
click at [324, 154] on li "[GEOGRAPHIC_DATA] - [GEOGRAPHIC_DATA]" at bounding box center [304, 154] width 306 height 21
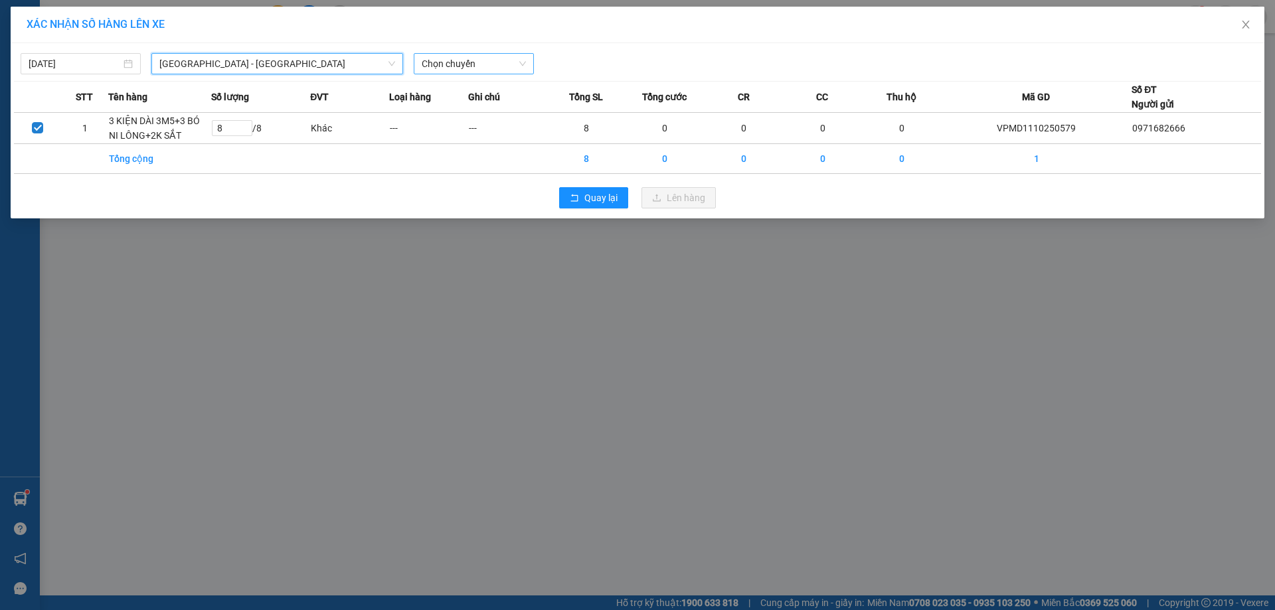
click at [473, 64] on span "Chọn chuyến" at bounding box center [474, 64] width 104 height 20
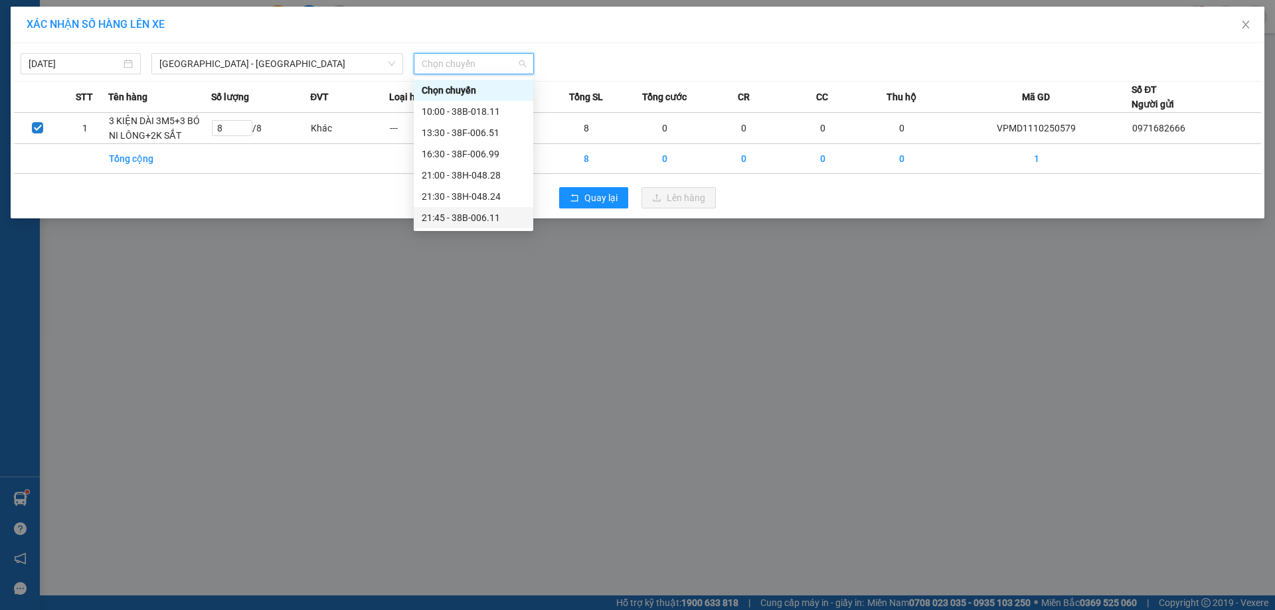
click at [478, 215] on div "21:45 - 38B-006.11" at bounding box center [474, 218] width 104 height 15
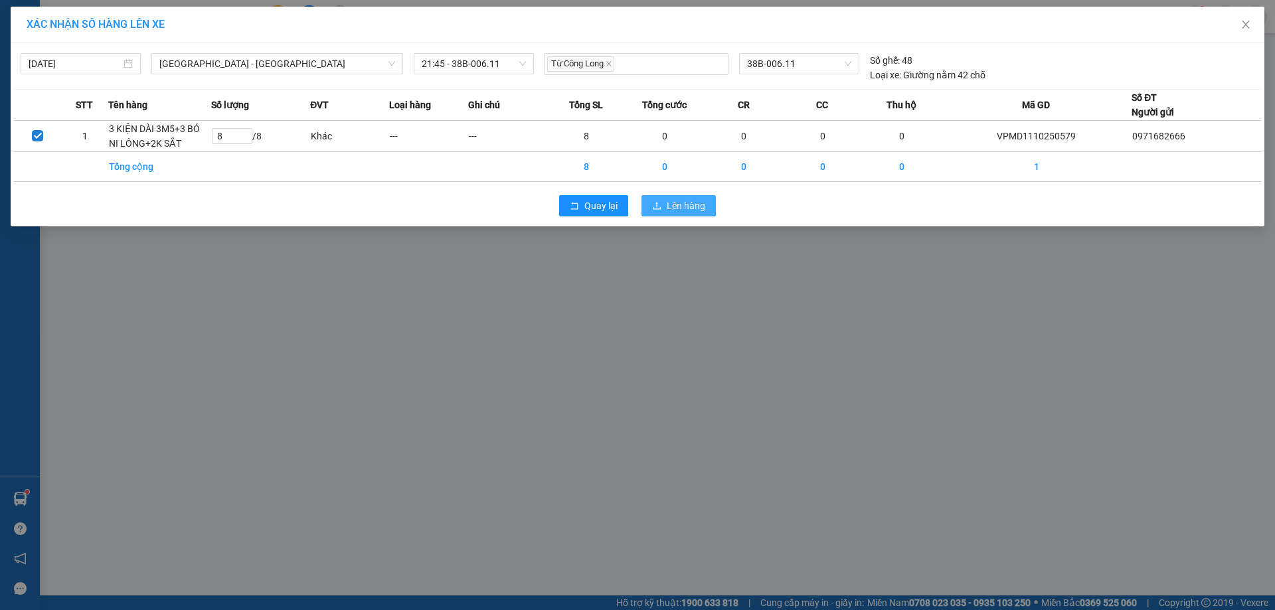
click at [697, 199] on span "Lên hàng" at bounding box center [686, 206] width 39 height 15
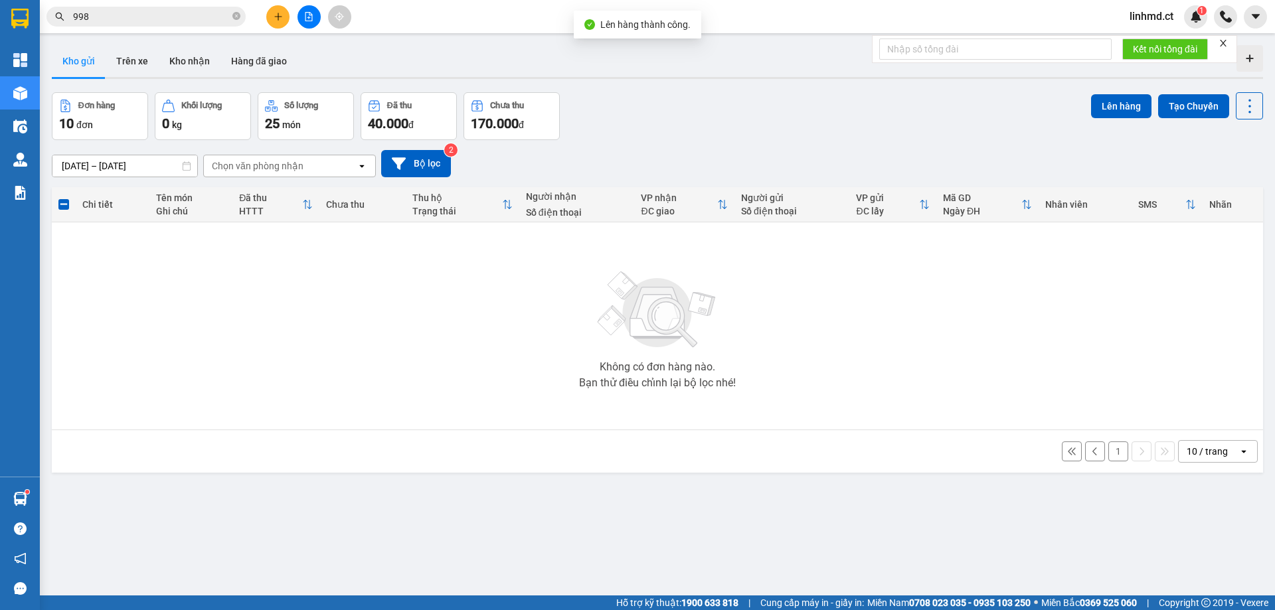
click at [1113, 460] on button "1" at bounding box center [1119, 452] width 20 height 20
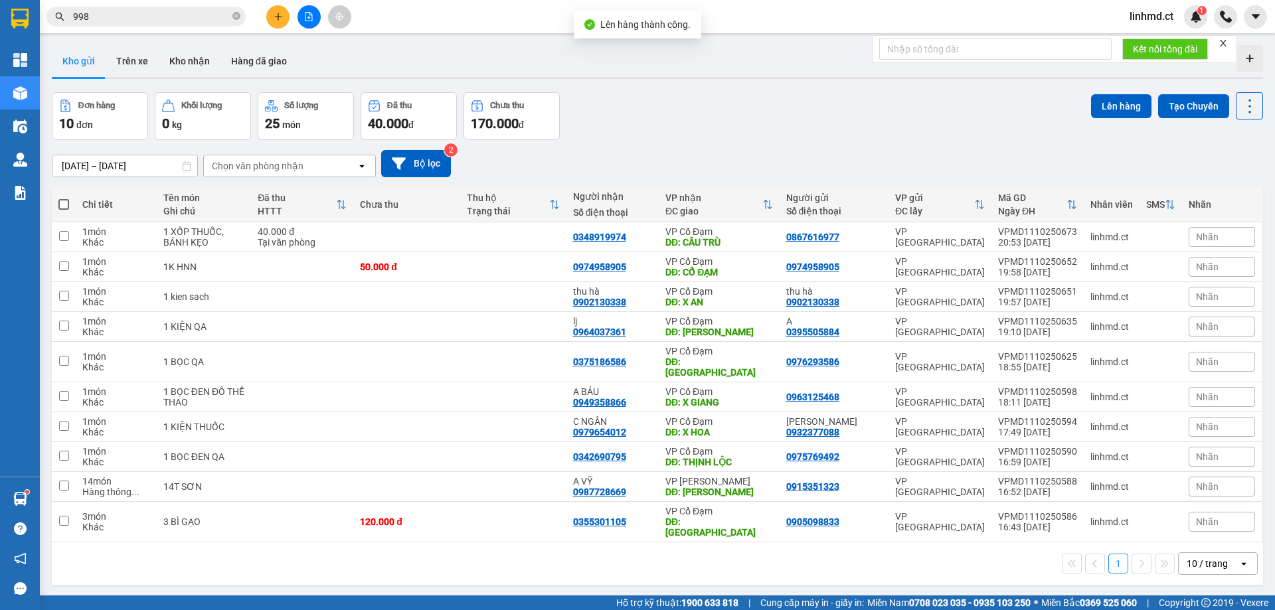
click at [66, 201] on span at bounding box center [63, 204] width 11 height 11
click at [64, 198] on input "checkbox" at bounding box center [64, 198] width 0 height 0
checkbox input "true"
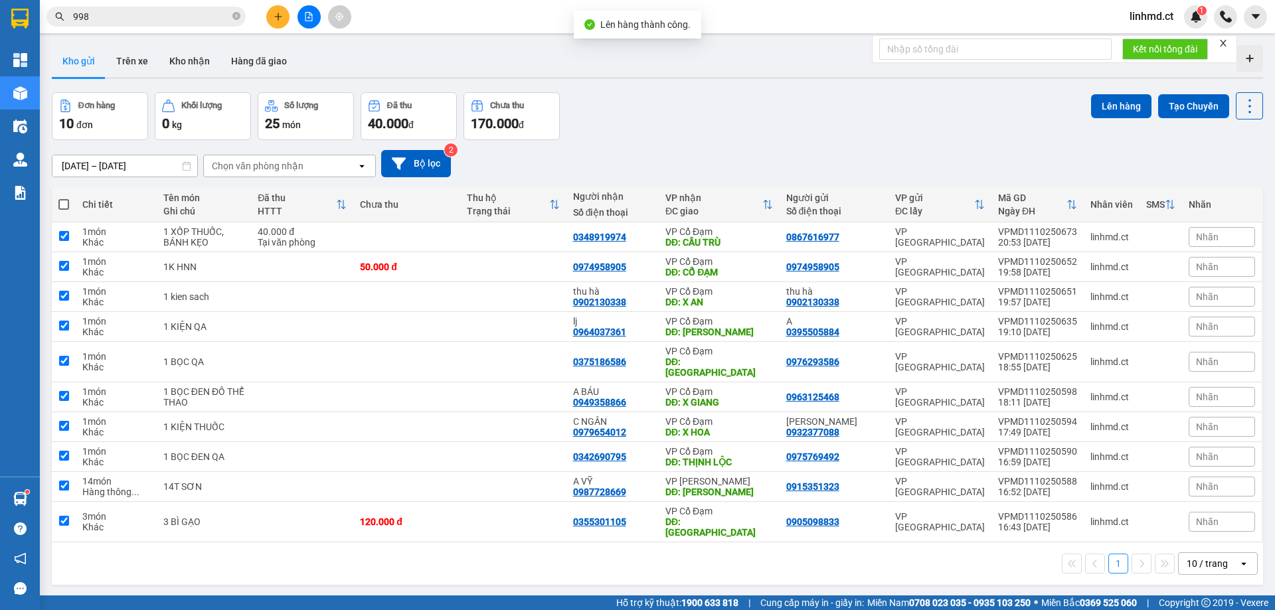
checkbox input "true"
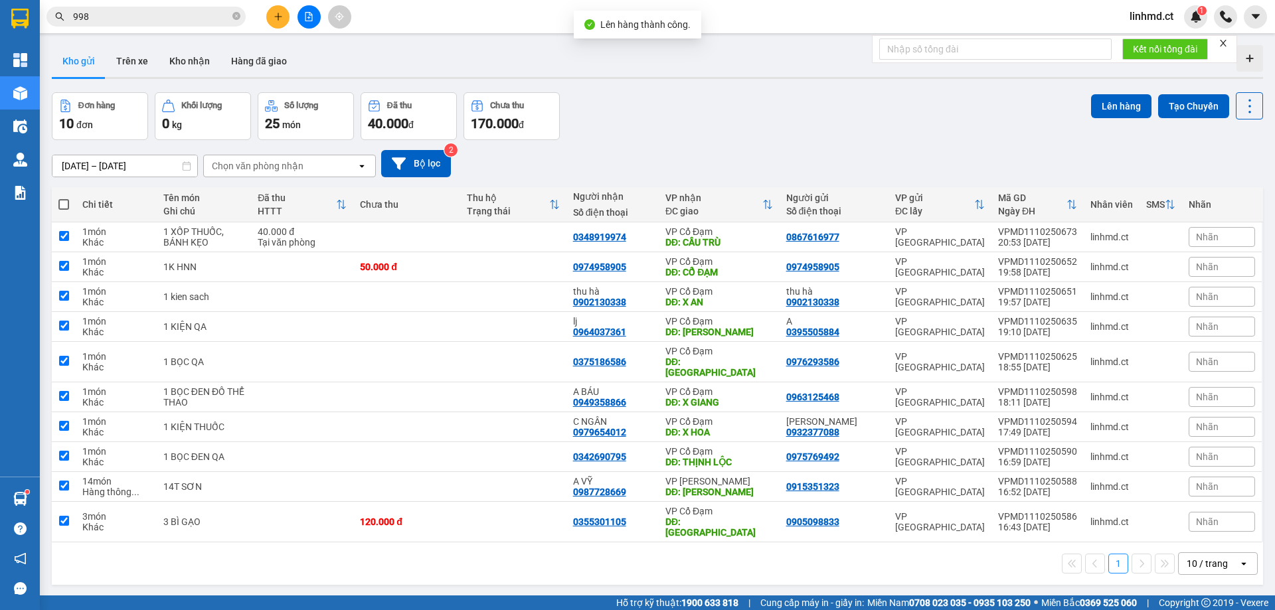
checkbox input "true"
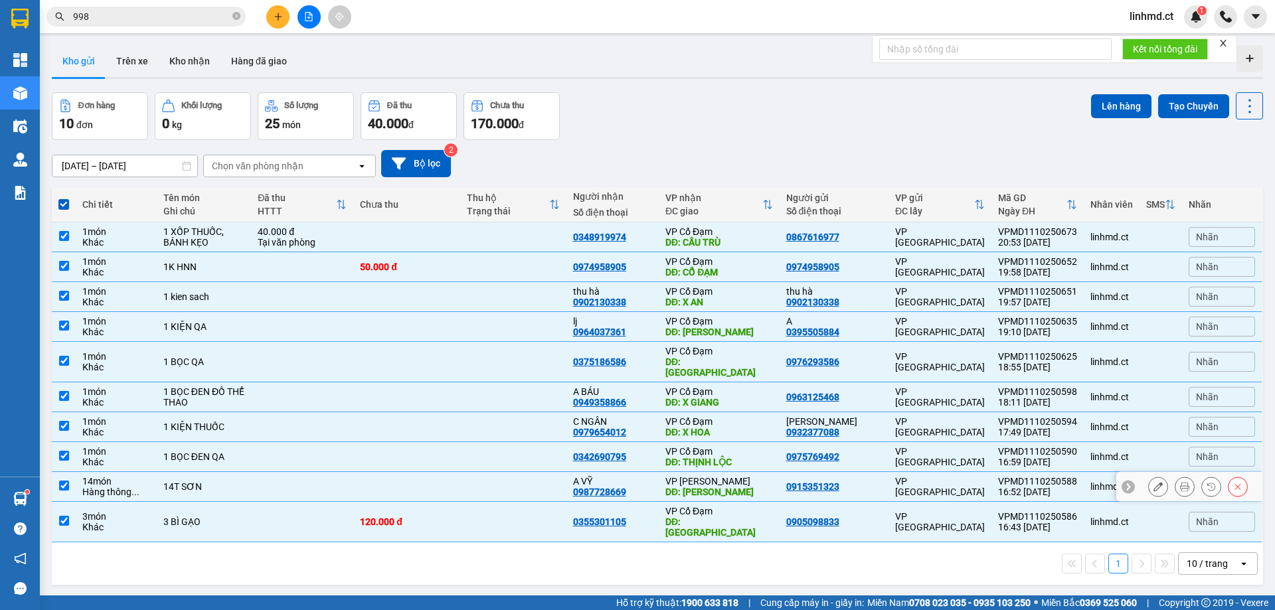
click at [57, 472] on td at bounding box center [64, 487] width 24 height 30
checkbox input "false"
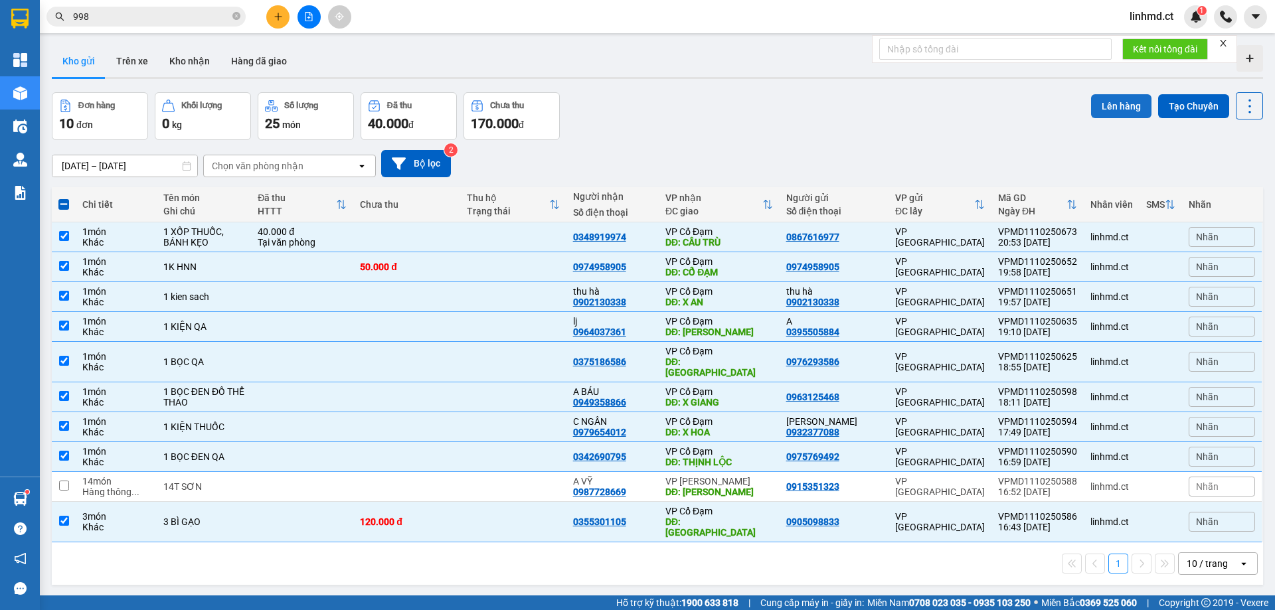
click at [1091, 111] on button "Lên hàng" at bounding box center [1121, 106] width 60 height 24
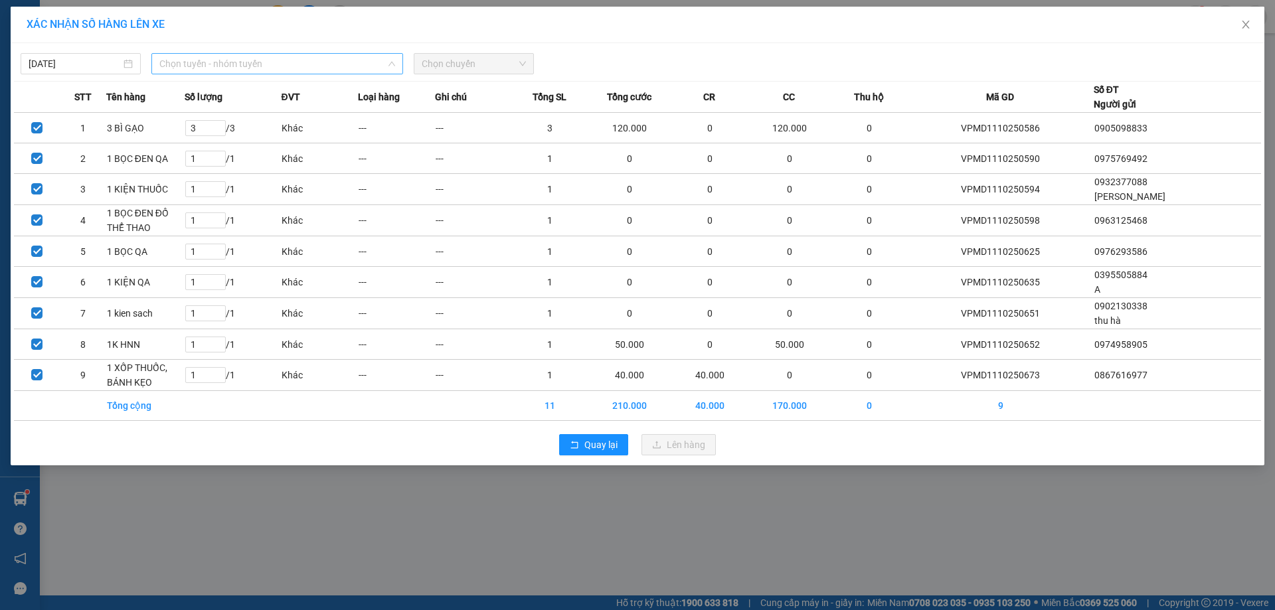
click at [298, 68] on span "Chọn tuyến - nhóm tuyến" at bounding box center [277, 64] width 236 height 20
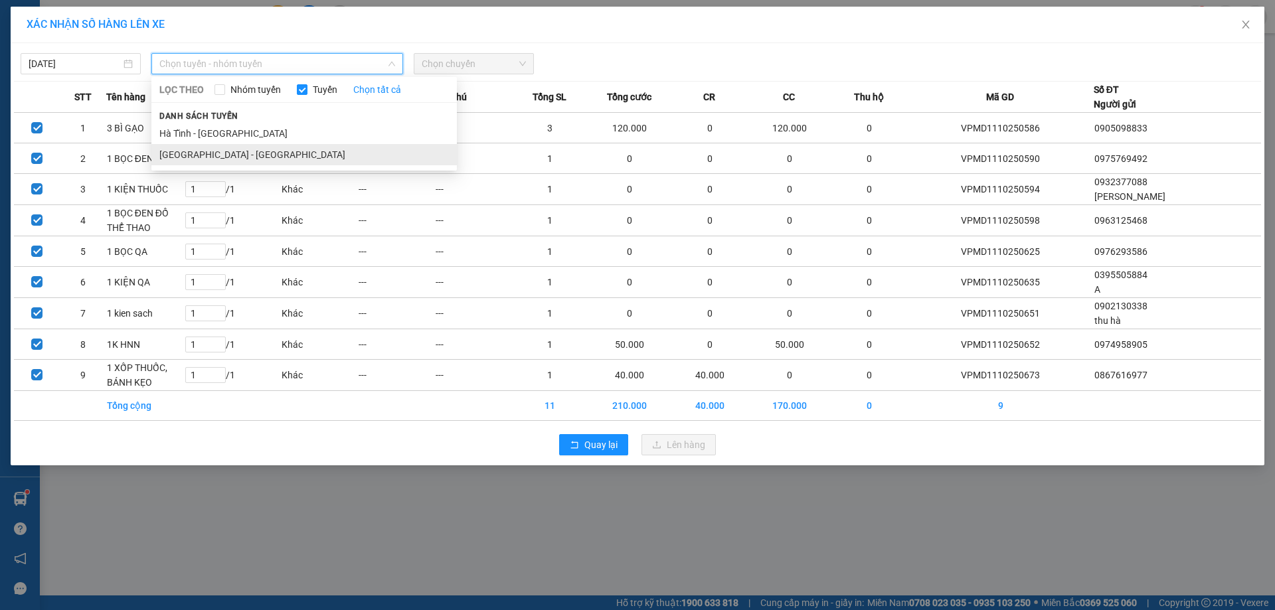
click at [303, 149] on li "[GEOGRAPHIC_DATA] - [GEOGRAPHIC_DATA]" at bounding box center [304, 154] width 306 height 21
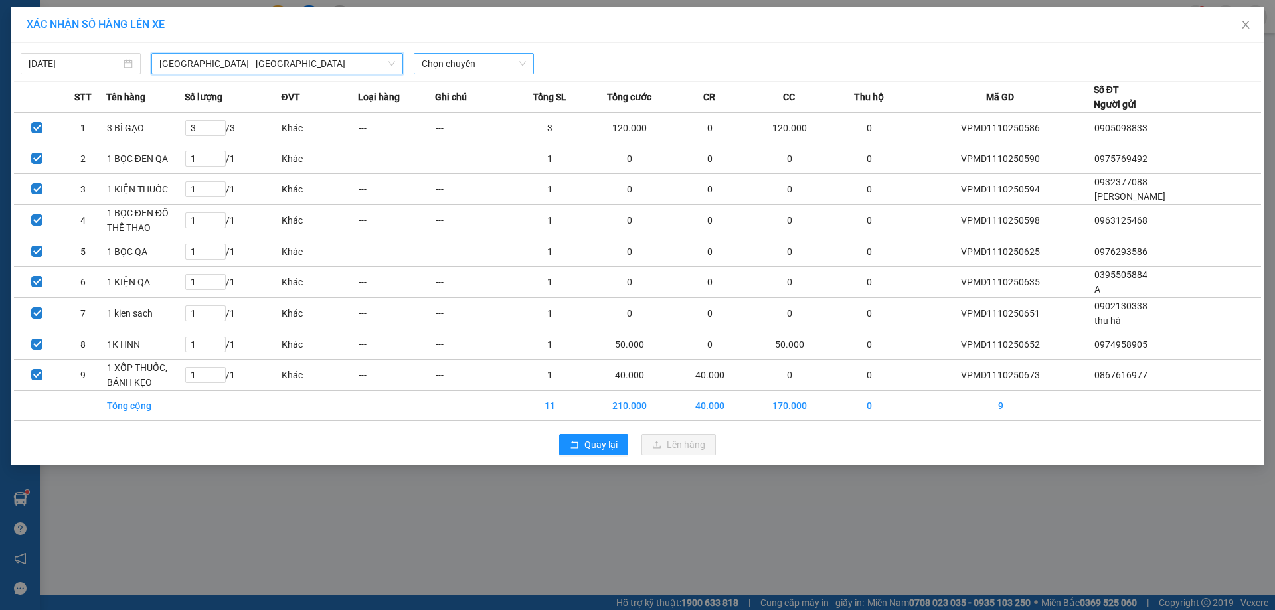
click at [455, 66] on span "Chọn chuyến" at bounding box center [474, 64] width 104 height 20
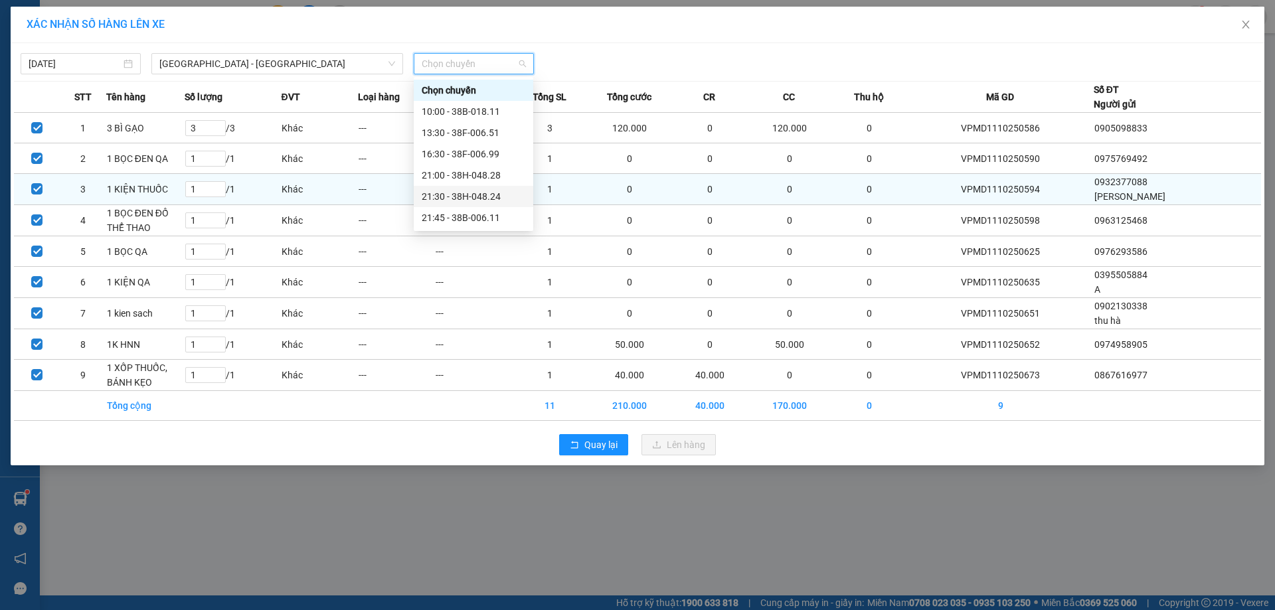
click at [483, 197] on div "21:30 - 38H-048.24" at bounding box center [474, 196] width 104 height 15
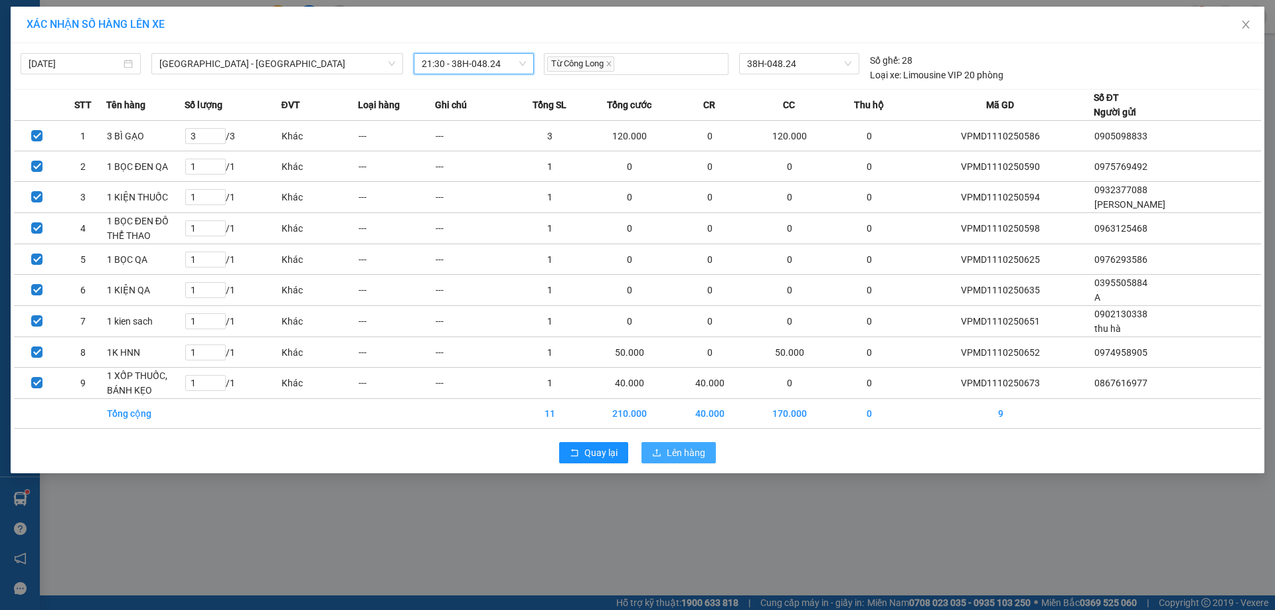
click at [680, 458] on span "Lên hàng" at bounding box center [686, 453] width 39 height 15
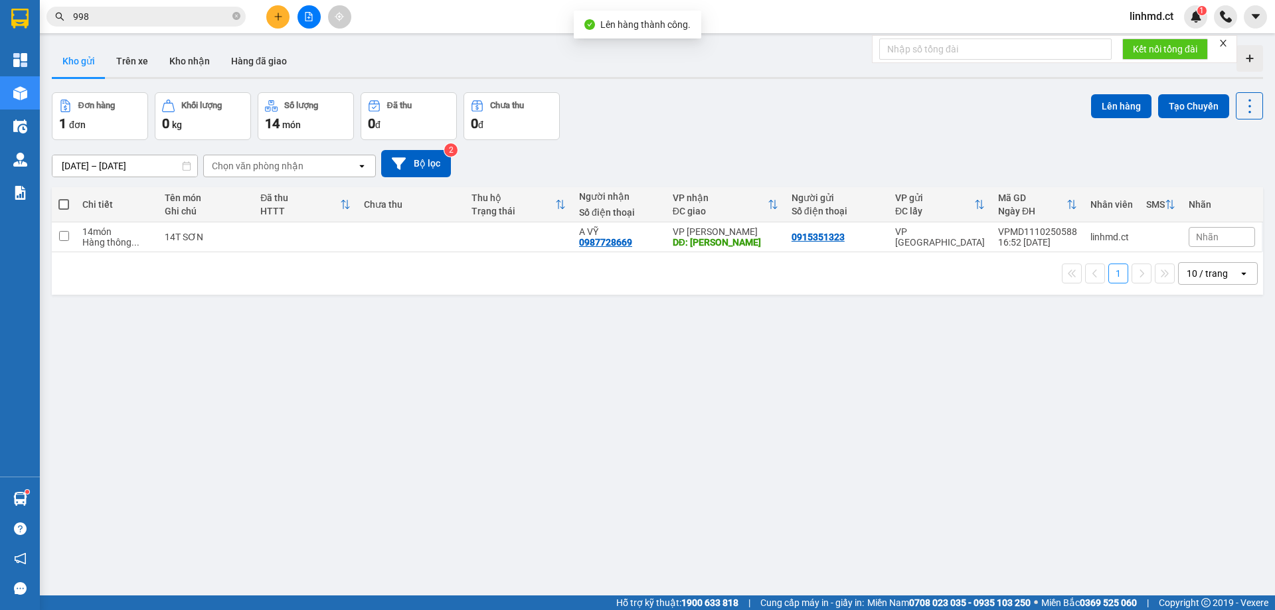
click at [60, 202] on span at bounding box center [63, 204] width 11 height 11
click at [64, 198] on input "checkbox" at bounding box center [64, 198] width 0 height 0
checkbox input "true"
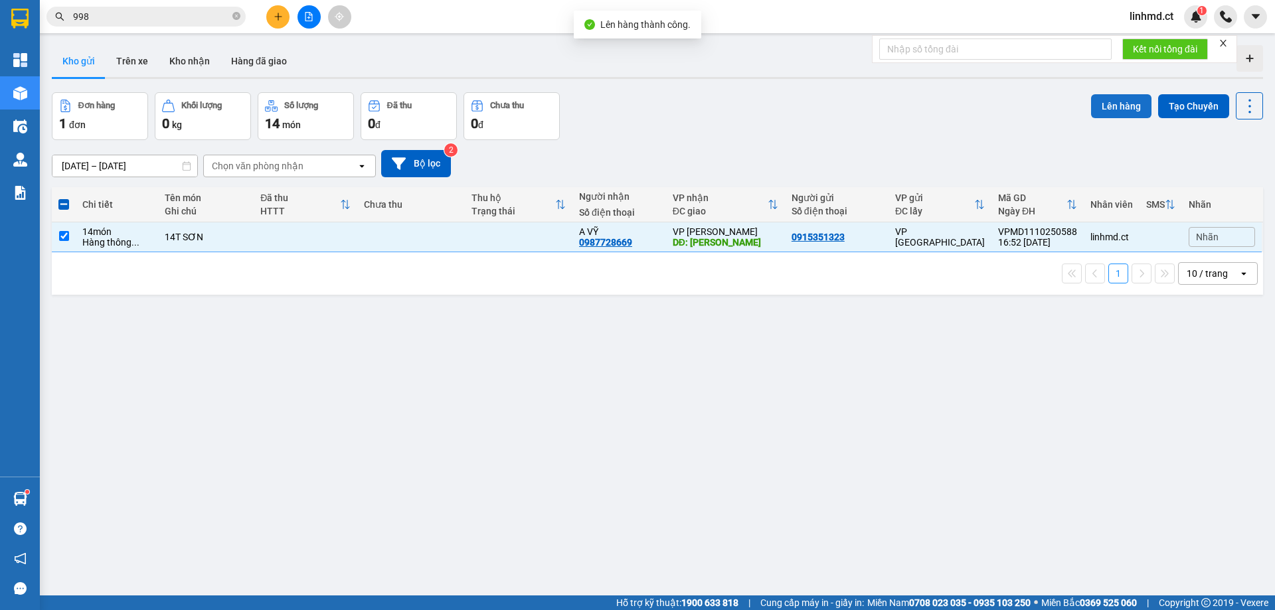
click at [1125, 106] on button "Lên hàng" at bounding box center [1121, 106] width 60 height 24
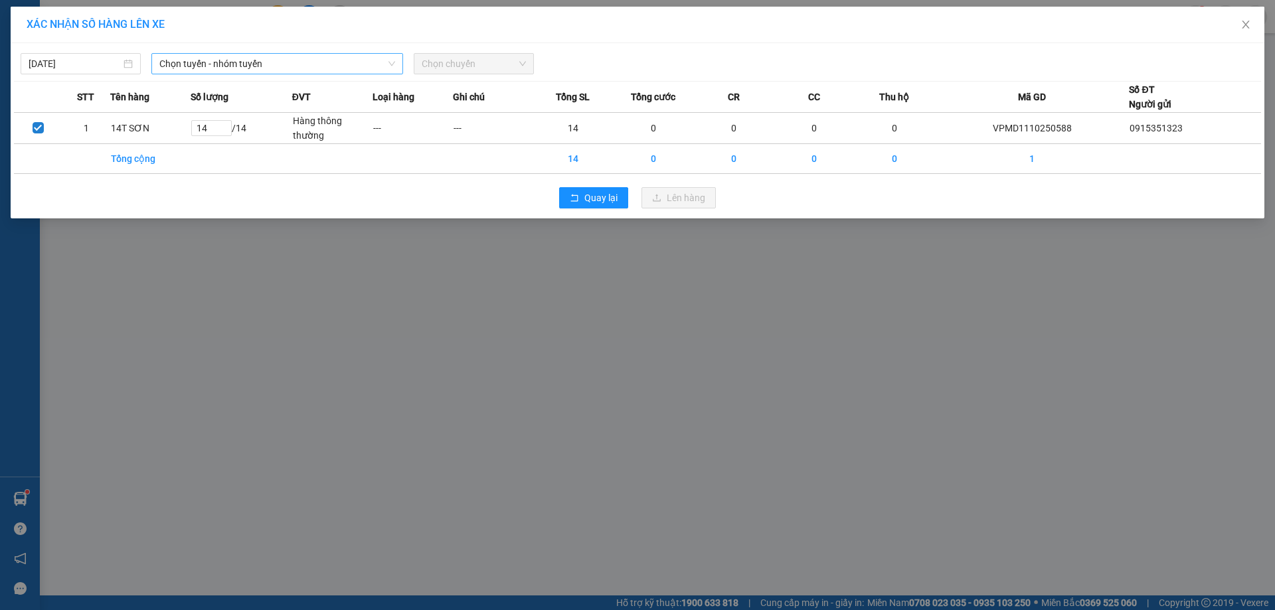
click at [377, 64] on span "Chọn tuyến - nhóm tuyến" at bounding box center [277, 64] width 236 height 20
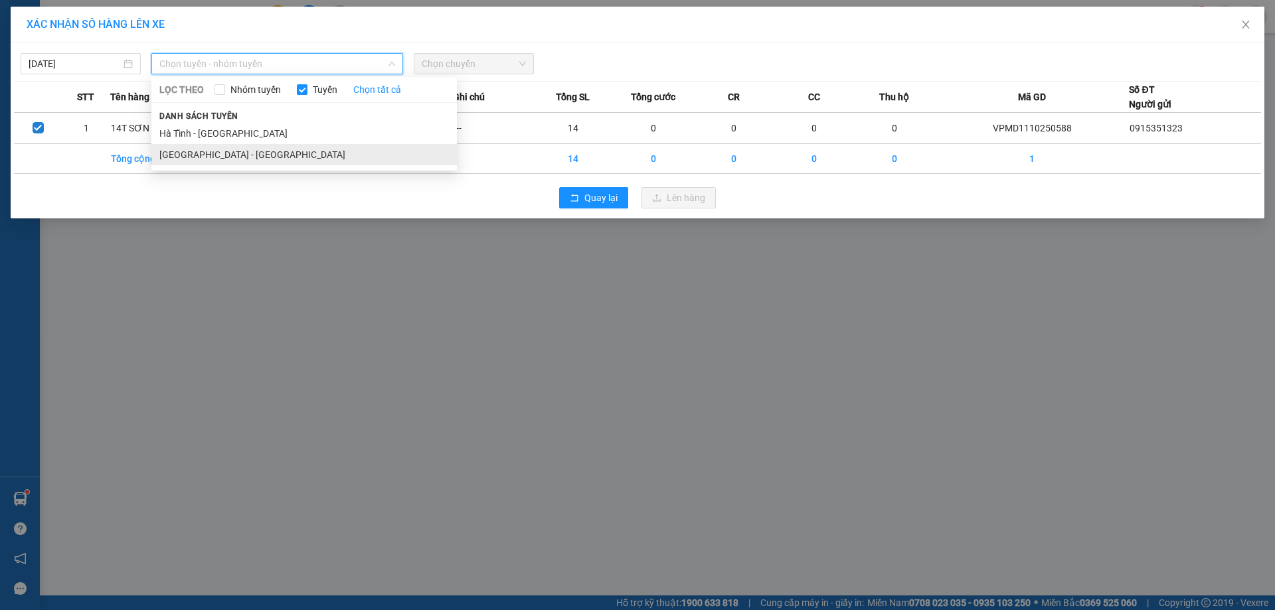
click at [335, 158] on li "[GEOGRAPHIC_DATA] - [GEOGRAPHIC_DATA]" at bounding box center [304, 154] width 306 height 21
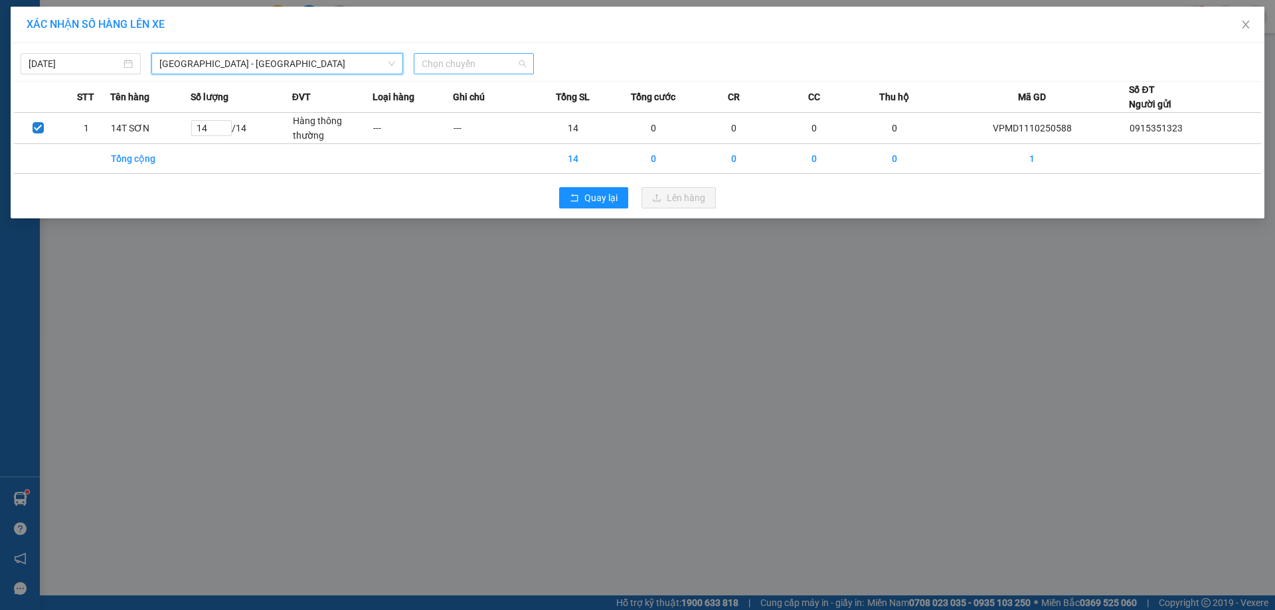
click at [461, 67] on span "Chọn chuyến" at bounding box center [474, 64] width 104 height 20
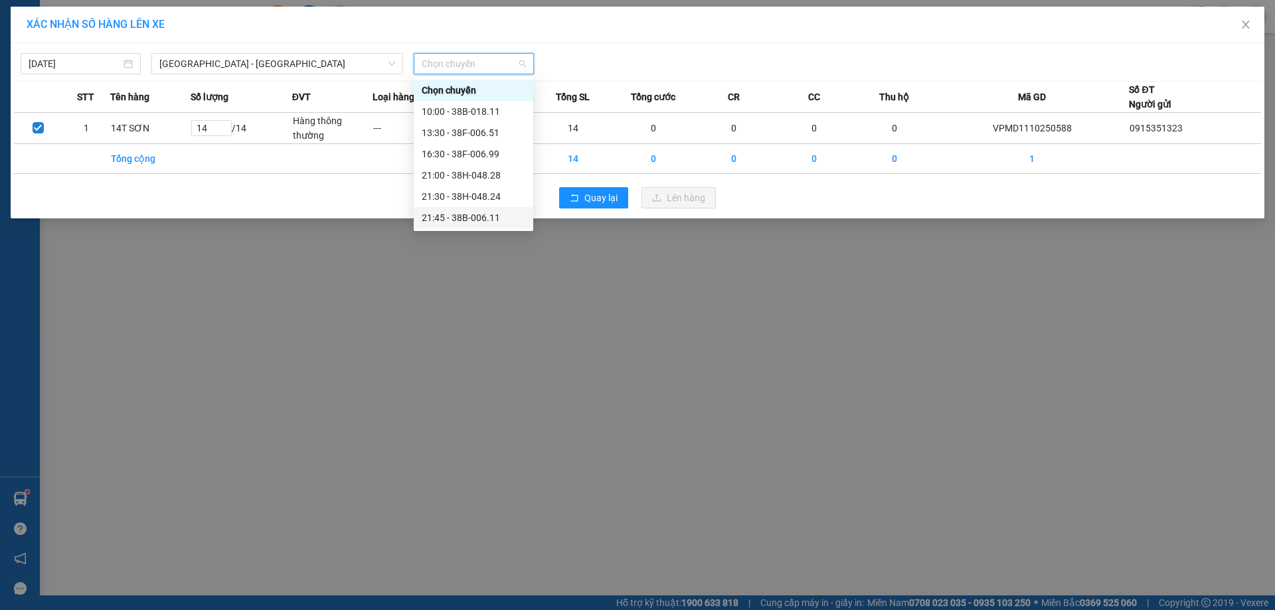
click at [474, 212] on div "21:45 - 38B-006.11" at bounding box center [474, 218] width 104 height 15
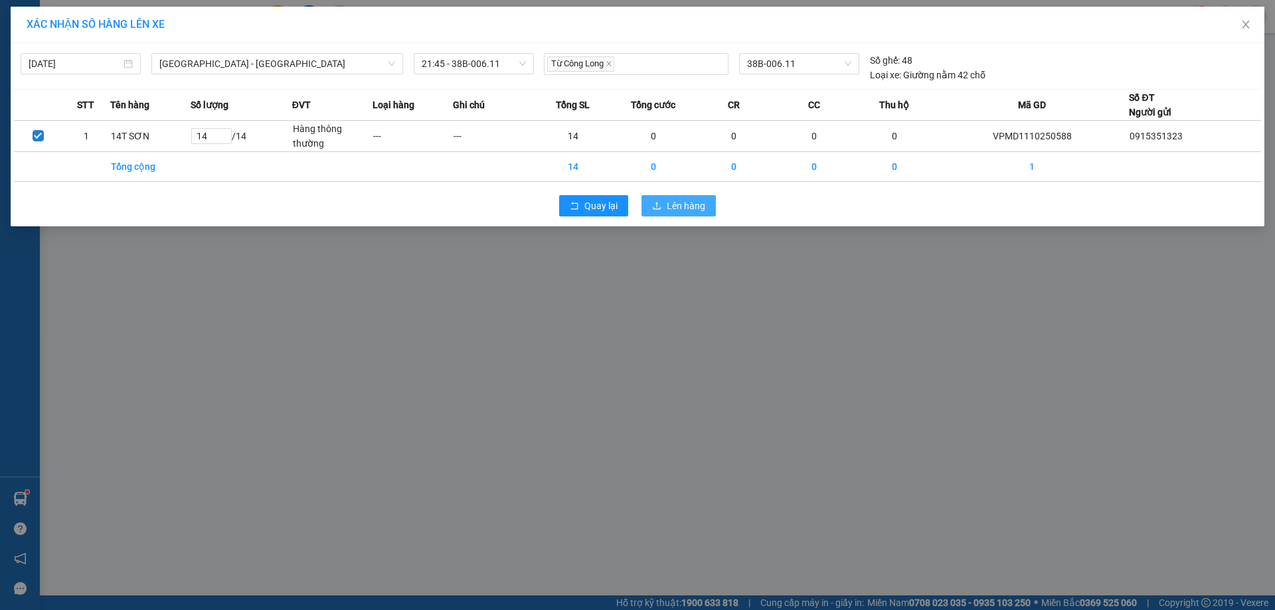
click at [664, 210] on button "Lên hàng" at bounding box center [679, 205] width 74 height 21
